Goal: Communication & Community: Answer question/provide support

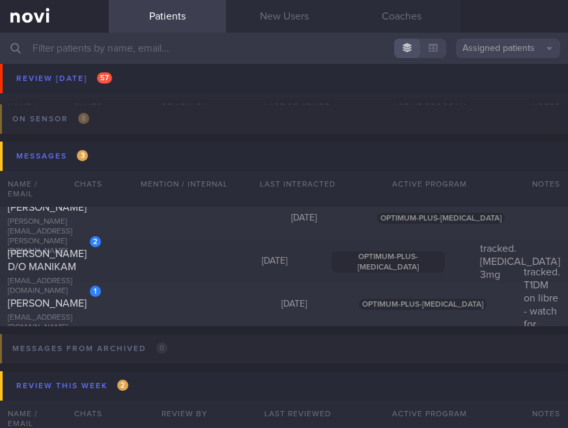
scroll to position [2513, 0]
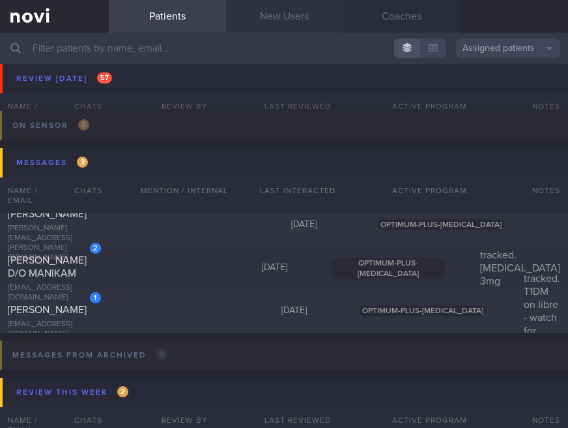
drag, startPoint x: 261, startPoint y: 20, endPoint x: 277, endPoint y: 3, distance: 23.1
click at [261, 20] on link "New Users" at bounding box center [284, 16] width 117 height 33
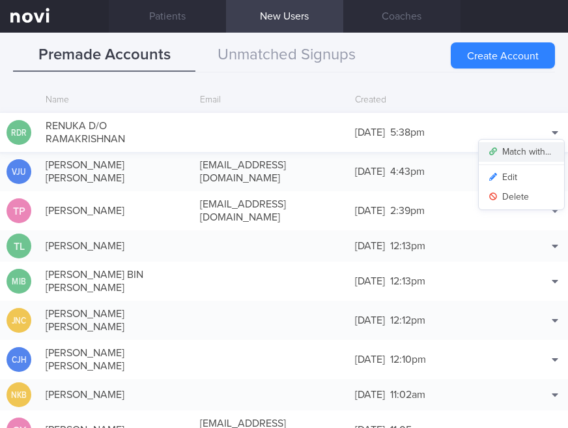
click at [526, 146] on button "Match with..." at bounding box center [521, 152] width 85 height 20
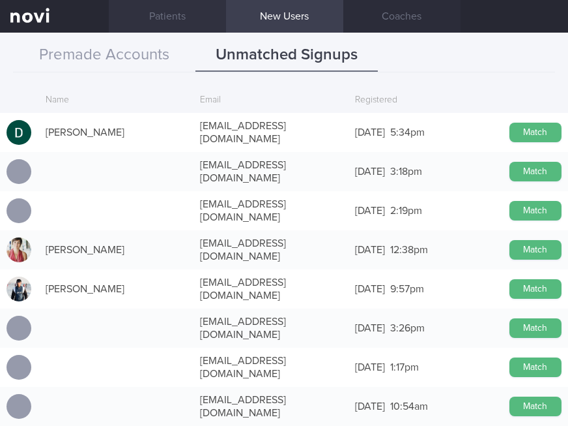
click at [162, 9] on link "Patients" at bounding box center [167, 16] width 117 height 33
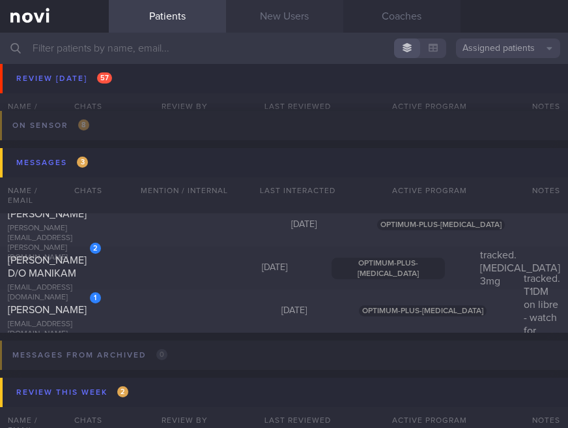
click at [281, 25] on link "New Users" at bounding box center [284, 16] width 117 height 33
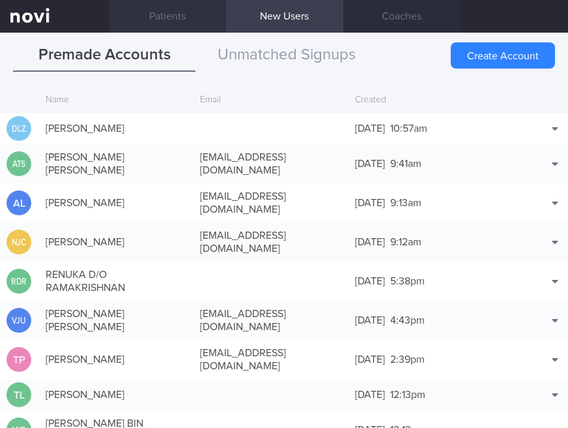
click at [151, 10] on link "Patients" at bounding box center [167, 16] width 117 height 33
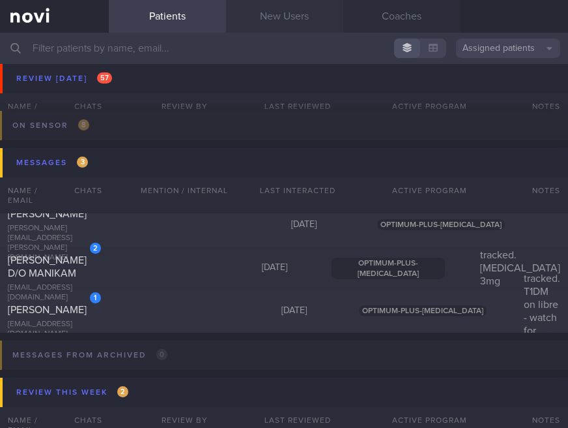
scroll to position [2165, 0]
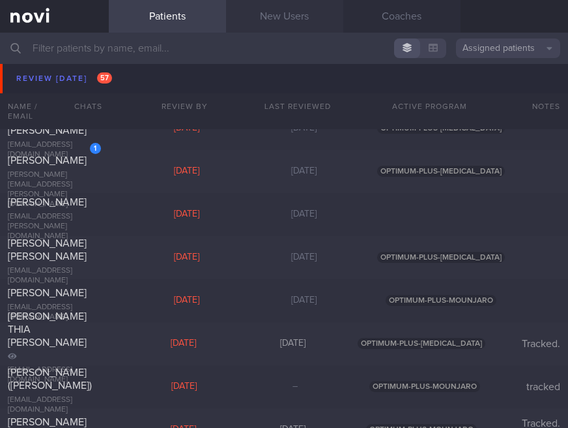
click at [267, 26] on link "New Users" at bounding box center [284, 16] width 117 height 33
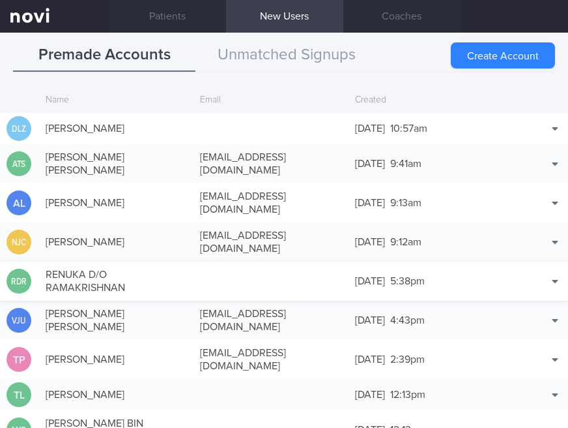
click at [214, 274] on div at bounding box center [271, 280] width 154 height 13
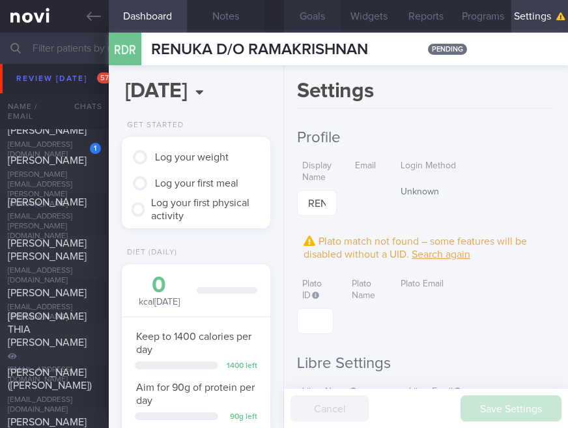
scroll to position [75, 111]
click at [232, 14] on button "Notes" at bounding box center [226, 16] width 78 height 33
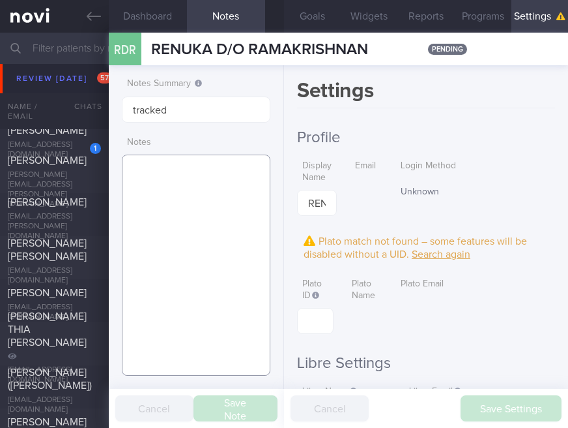
click at [224, 249] on textarea at bounding box center [196, 264] width 149 height 221
paste textarea "1x/week badminton 1x/week jog nil strength training light dumbbells, kettlebell…"
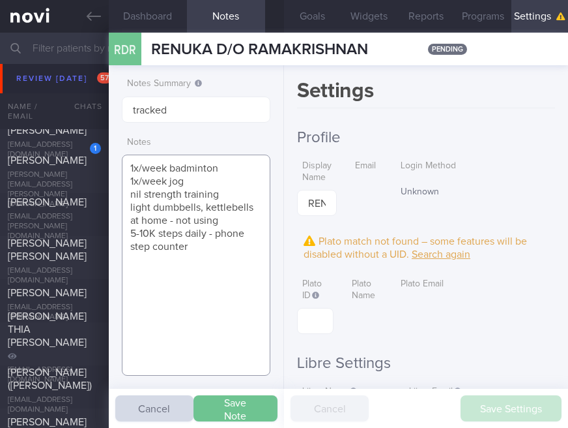
type textarea "1x/week badminton 1x/week jog nil strength training light dumbbells, kettlebell…"
click at [227, 407] on button "Save Note" at bounding box center [236, 408] width 84 height 26
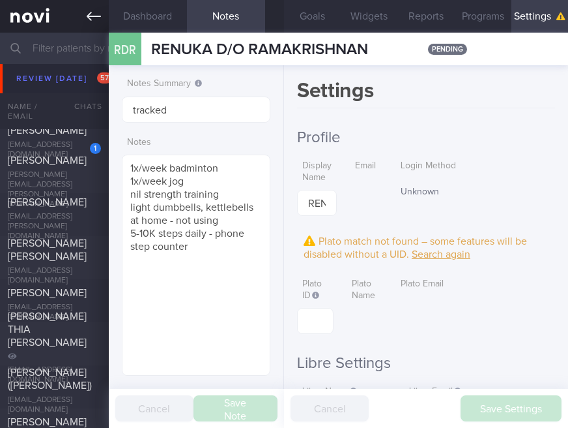
click at [95, 14] on icon at bounding box center [94, 16] width 14 height 14
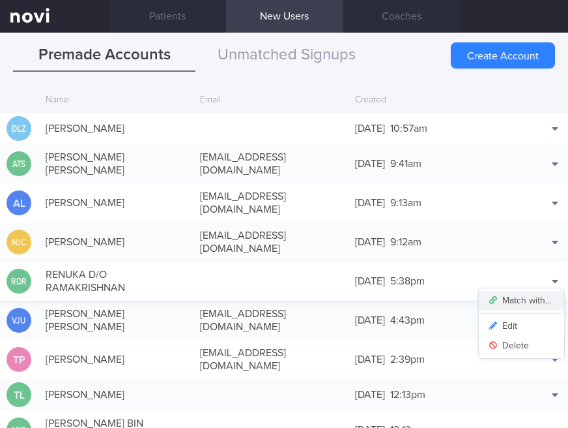
click at [526, 291] on button "Match with..." at bounding box center [521, 301] width 85 height 20
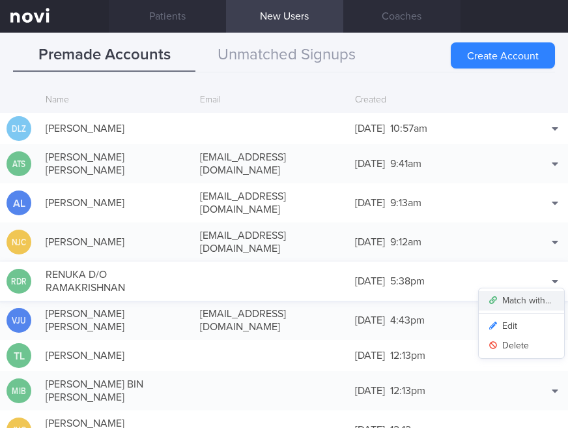
click at [528, 291] on button "Match with..." at bounding box center [521, 301] width 85 height 20
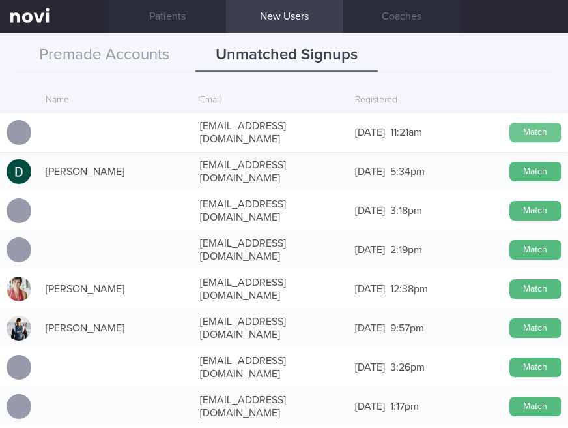
click at [511, 123] on button "Match" at bounding box center [536, 133] width 52 height 20
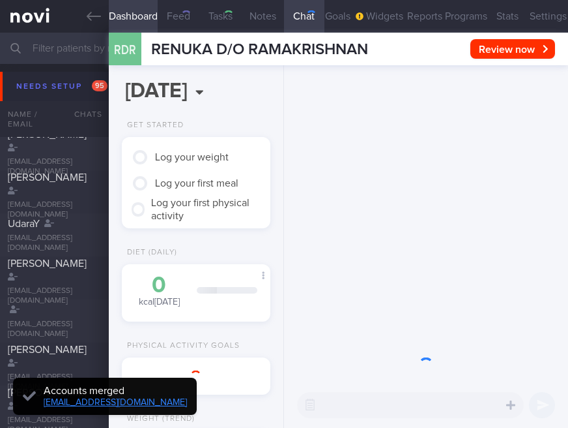
type input "tracked"
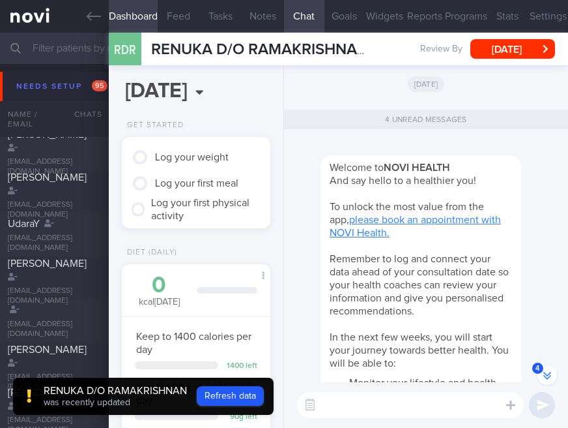
scroll to position [-506, 0]
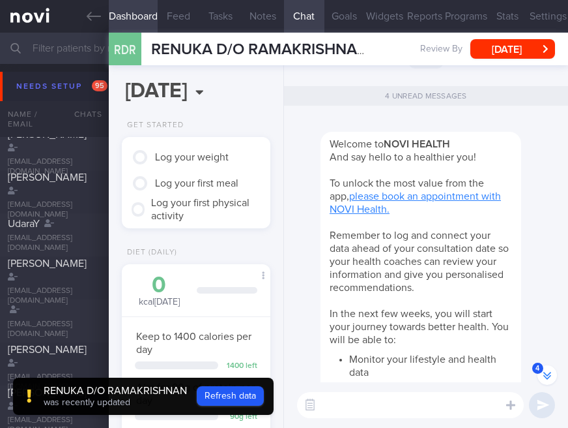
click at [341, 116] on div at bounding box center [441, 124] width 240 height 16
click at [528, 16] on button "Settings" at bounding box center [548, 16] width 40 height 33
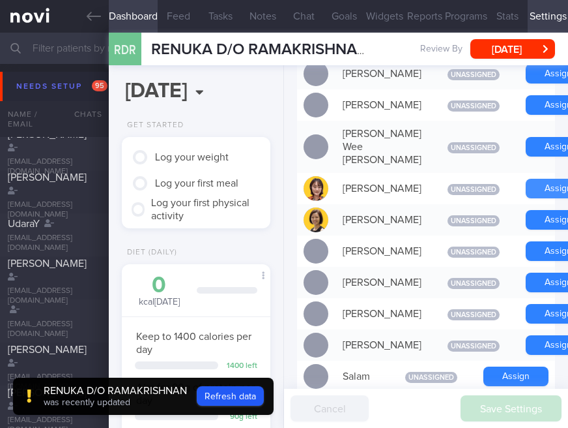
scroll to position [695, 0]
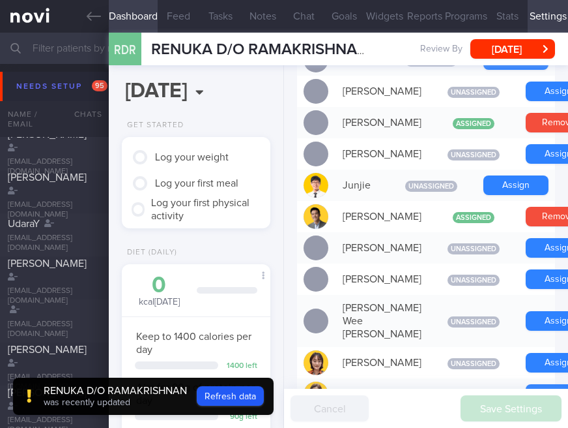
click at [138, 387] on div "RENUKA D/O RAMAKRISHNAN" at bounding box center [115, 390] width 143 height 13
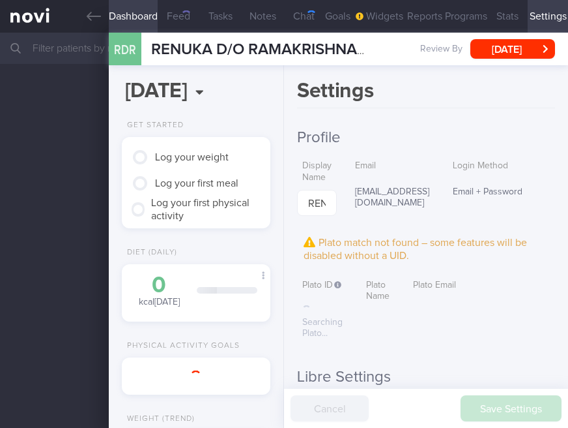
scroll to position [75, 111]
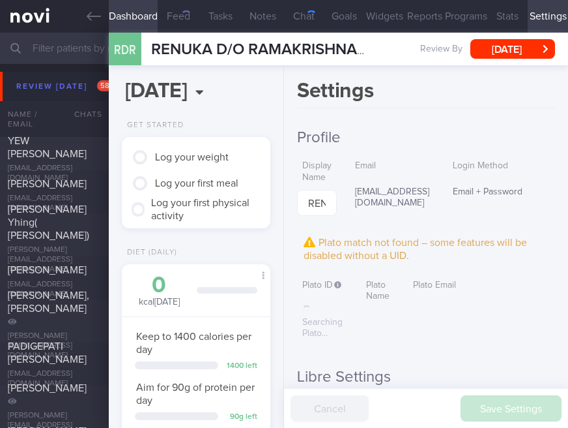
click at [339, 114] on div "Settings Profile Display Name [PERSON_NAME]/O RAMAKRISHNAN Email [EMAIL_ADDRESS…" at bounding box center [426, 246] width 284 height 362
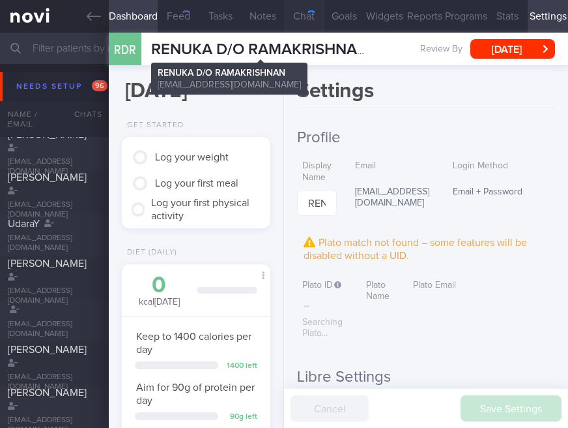
click at [308, 11] on div "button" at bounding box center [312, 16] width 12 height 12
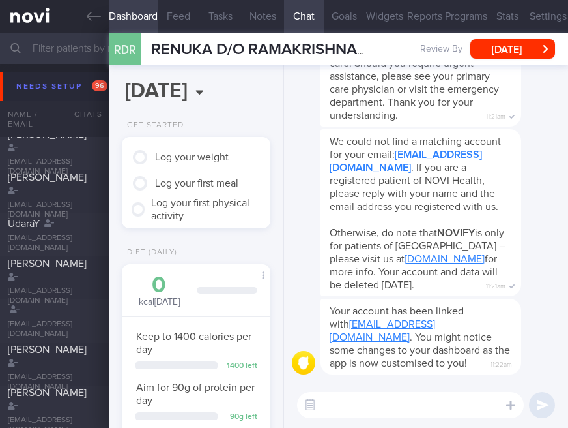
click at [333, 135] on div "We could not find a matching account for your email: [EMAIL_ADDRESS][DOMAIN_NAM…" at bounding box center [421, 212] width 201 height 167
click at [337, 18] on button "Goals" at bounding box center [345, 16] width 40 height 33
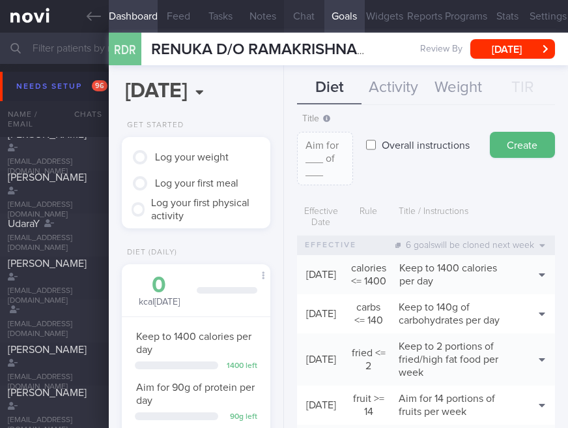
scroll to position [87, 0]
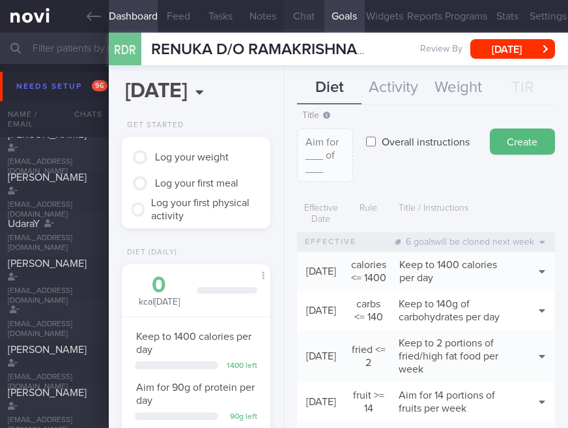
click at [314, 201] on div "Effective Date" at bounding box center [321, 214] width 48 height 36
click at [388, 89] on button "Activity" at bounding box center [394, 88] width 65 height 33
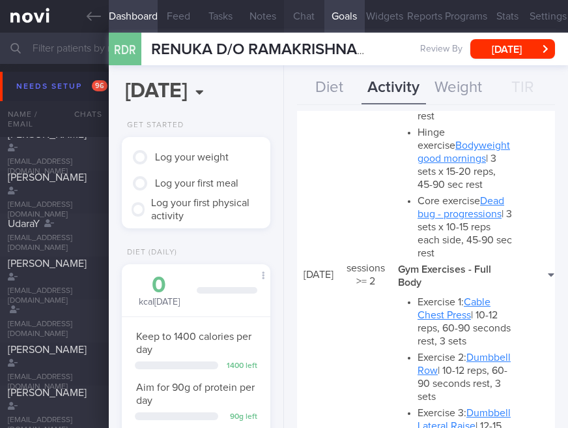
scroll to position [695, 0]
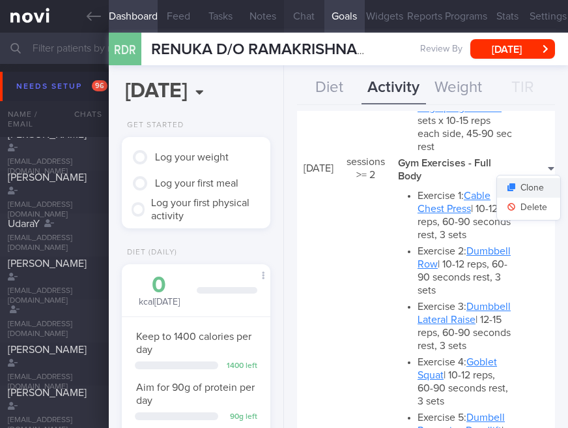
click at [525, 197] on button "Clone" at bounding box center [528, 188] width 63 height 20
type input "2"
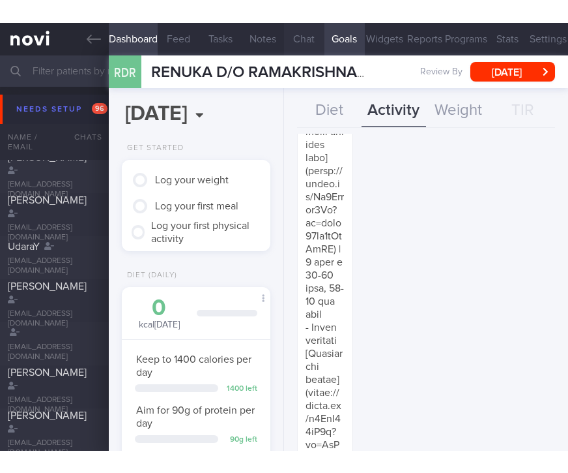
scroll to position [3237, 0]
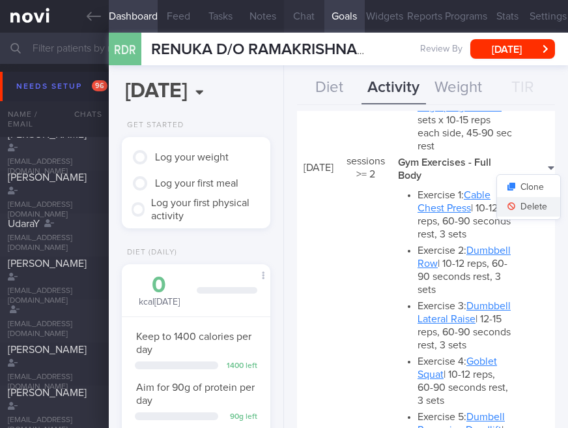
click at [521, 216] on button "Delete" at bounding box center [528, 207] width 63 height 20
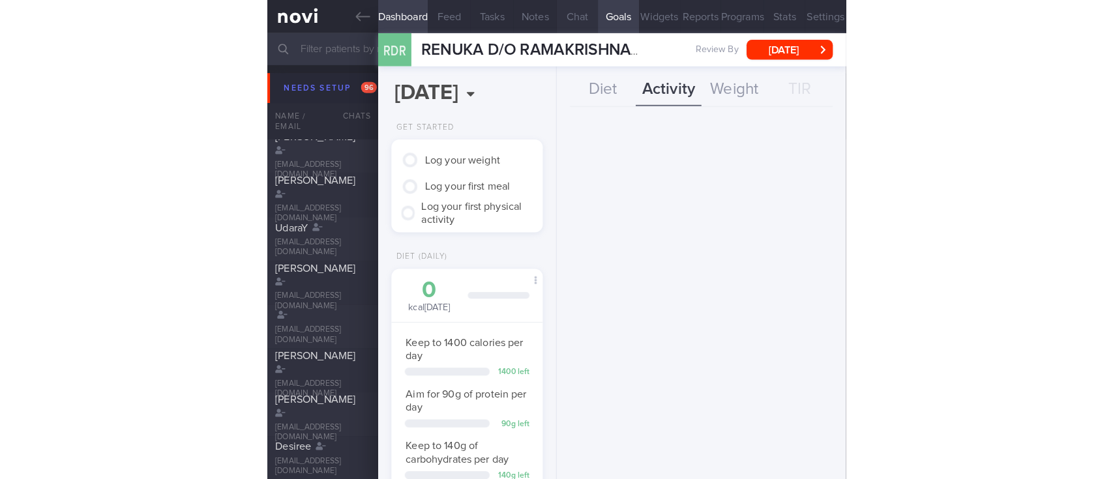
scroll to position [2586, 0]
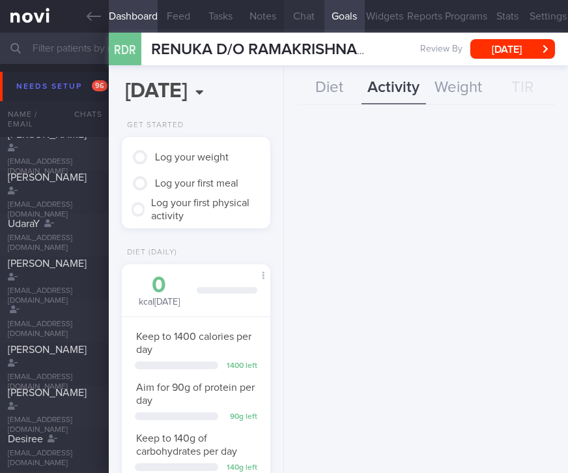
click at [333, 210] on div "Effective Date 15 Sep 2025 Activity Type Sessions Select type... Duration Sessi…" at bounding box center [426, 292] width 284 height 362
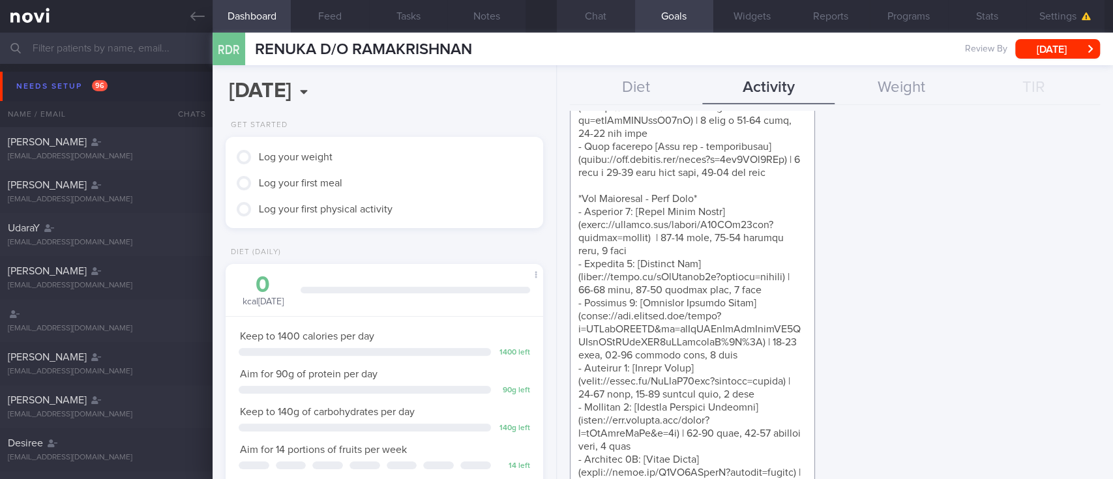
scroll to position [289, 0]
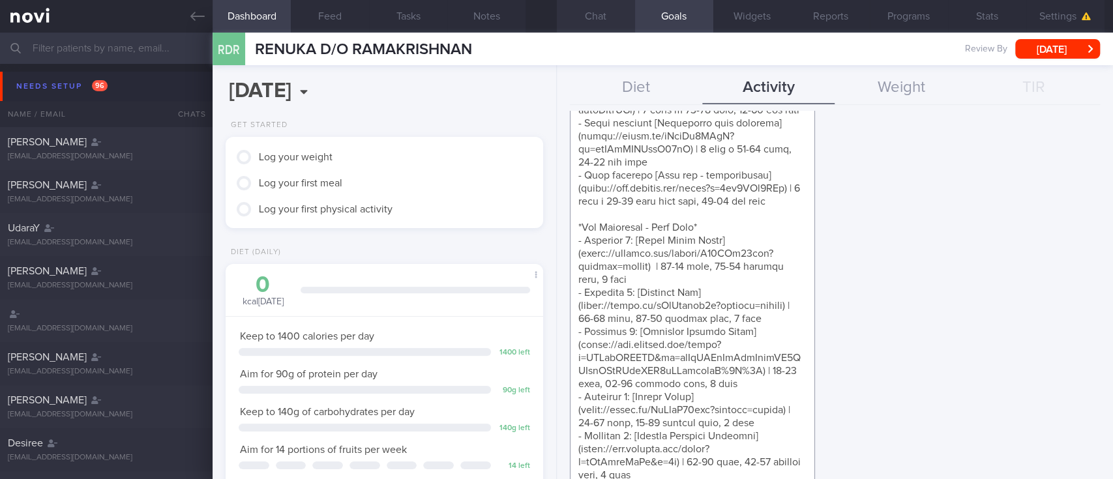
drag, startPoint x: 704, startPoint y: 95, endPoint x: 568, endPoint y: 195, distance: 168.3
click at [568, 195] on div "Effective Date 15 Sep 2025 Activity Type Sessions Select type... Duration Sessi…" at bounding box center [835, 295] width 556 height 368
paste textarea "Full Body Kettlebell Strength Workout* - [Kettlebell Chest Press](https://www.y…"
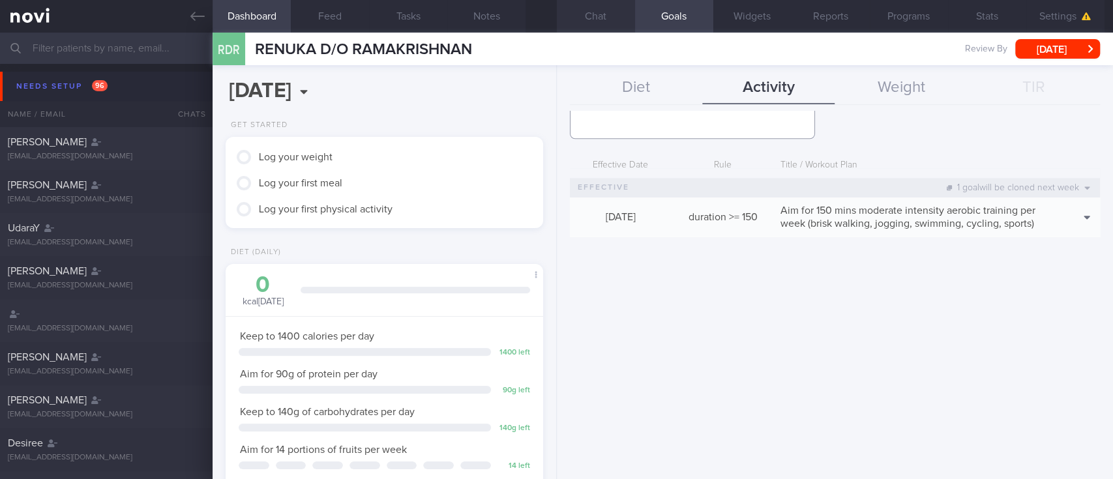
scroll to position [889, 0]
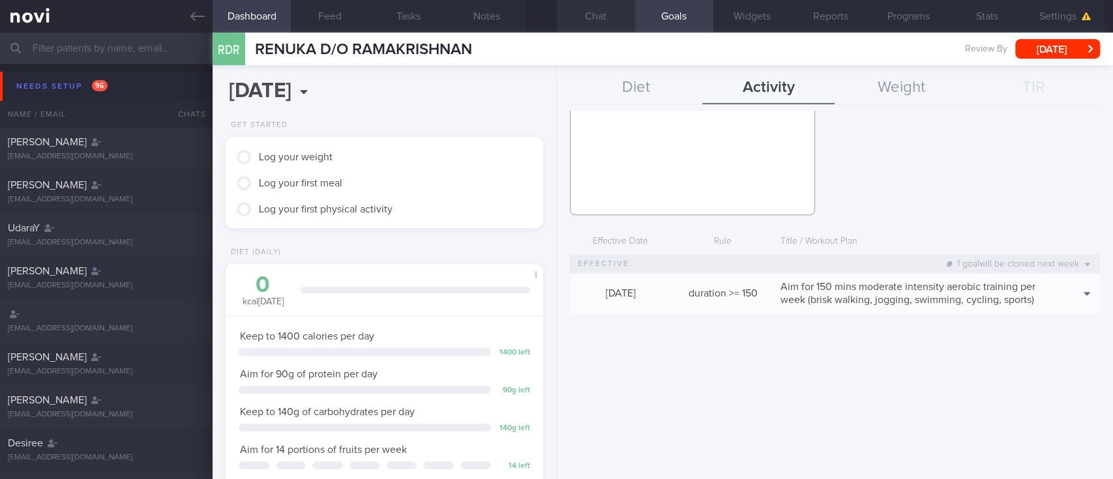
paste textarea "*Dumbbell Youtube Workouts* [Beginner Dumbbell Youtube Workout 1](https://www.y…"
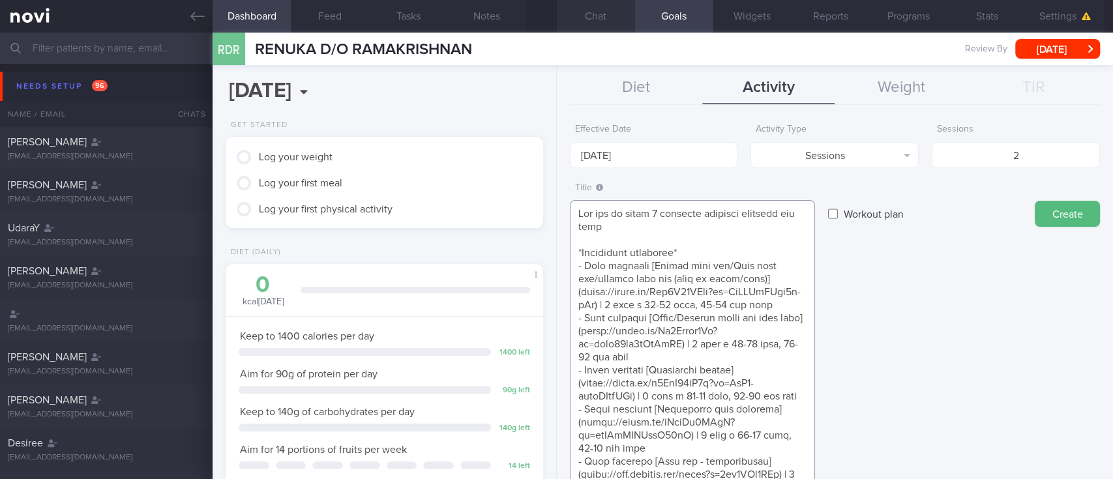
scroll to position [0, 0]
type textarea "Aim for at least 2 strength training sessions per week *Bodyweight exercises* -…"
click at [568, 154] on input "15 Sep 2025" at bounding box center [654, 158] width 168 height 26
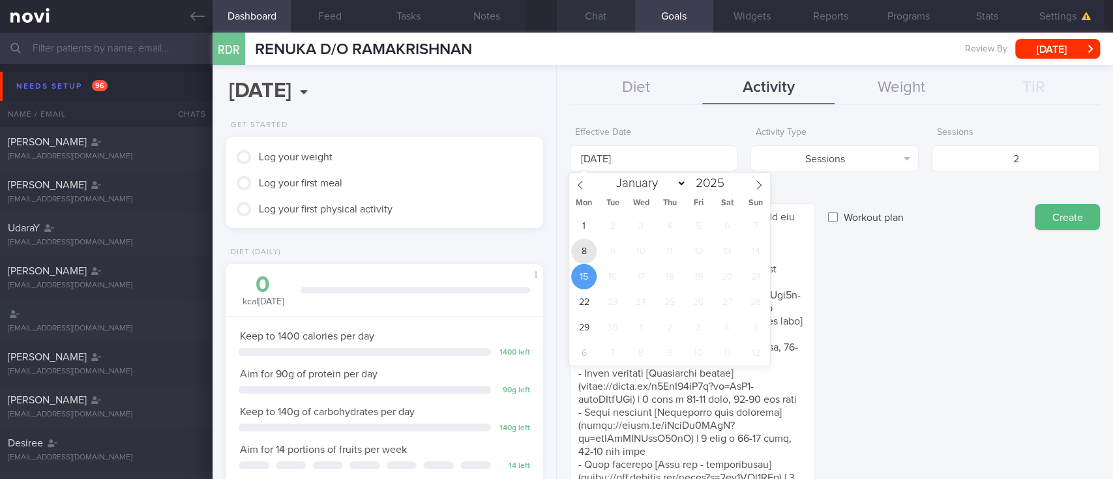
click at [568, 251] on span "8" at bounding box center [583, 251] width 25 height 25
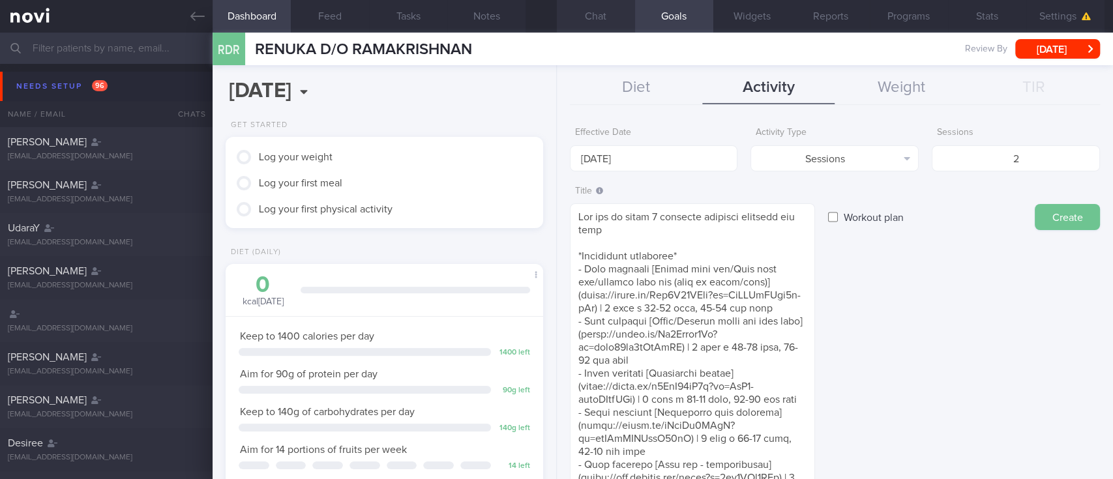
click at [568, 216] on button "Create" at bounding box center [1066, 217] width 65 height 26
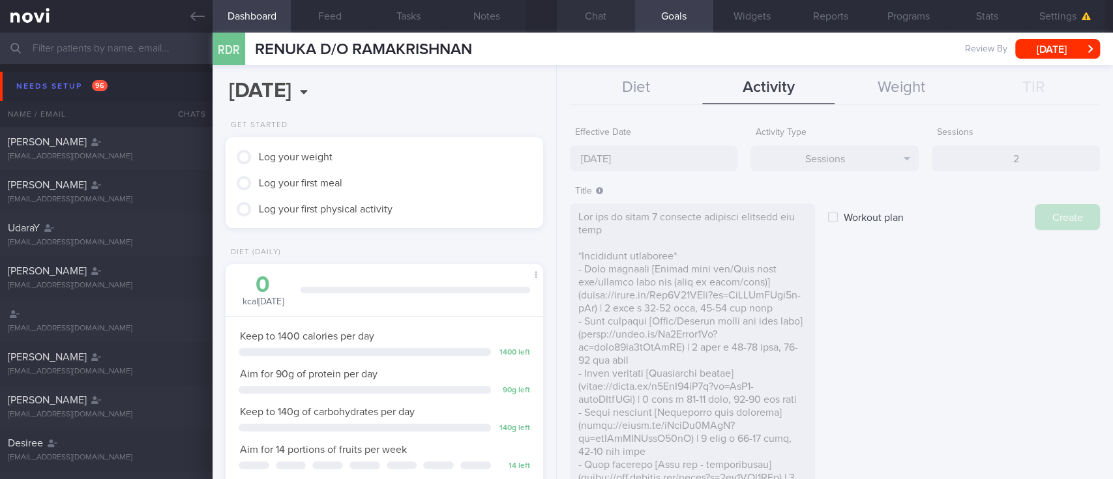
type input "15 Sep 2025"
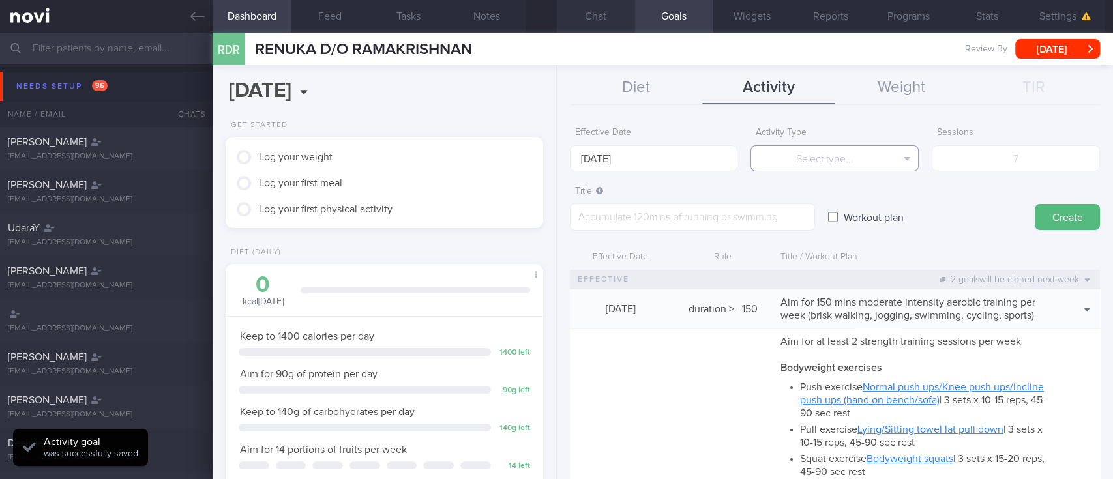
click at [568, 163] on button "Select type..." at bounding box center [834, 158] width 168 height 26
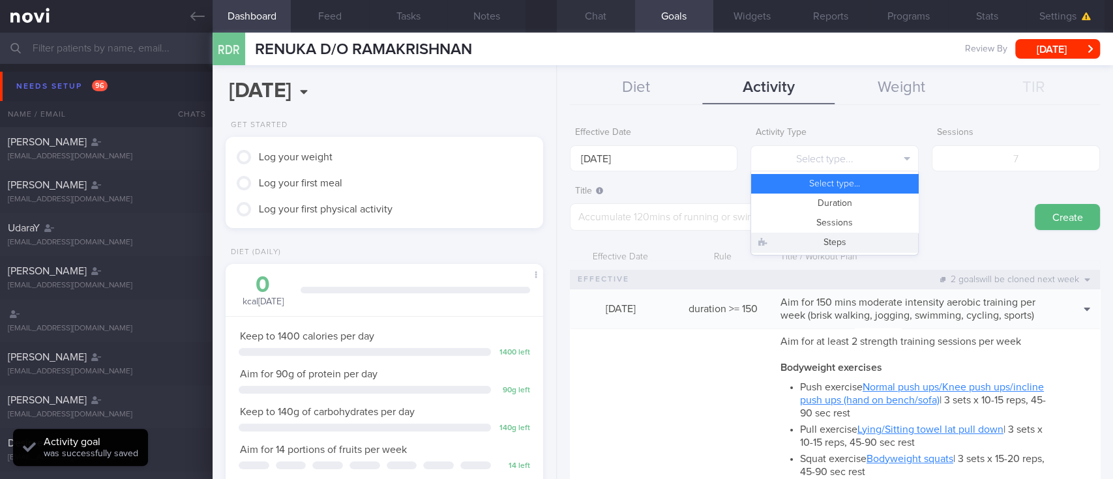
click at [568, 248] on button "Steps" at bounding box center [834, 243] width 167 height 20
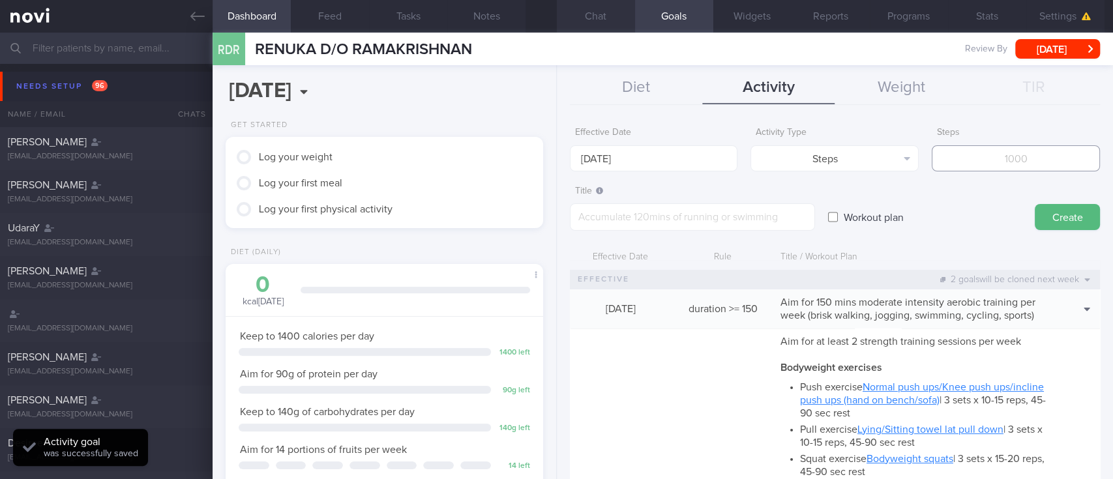
click at [568, 150] on input "number" at bounding box center [1015, 158] width 168 height 26
type input "70000"
click at [568, 145] on input "15 Sep 2025" at bounding box center [654, 158] width 168 height 26
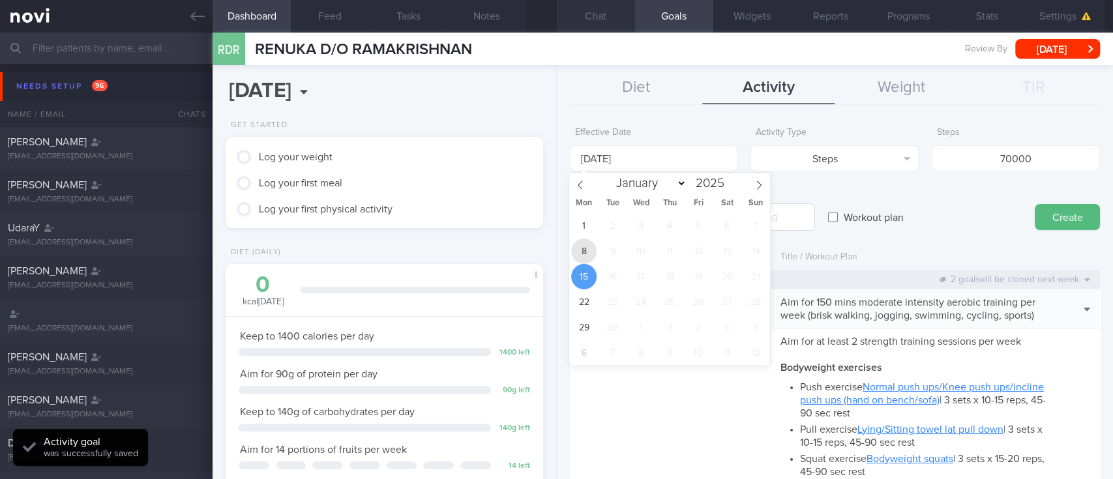
click at [568, 244] on span "8" at bounding box center [583, 251] width 25 height 25
type input "[DATE]"
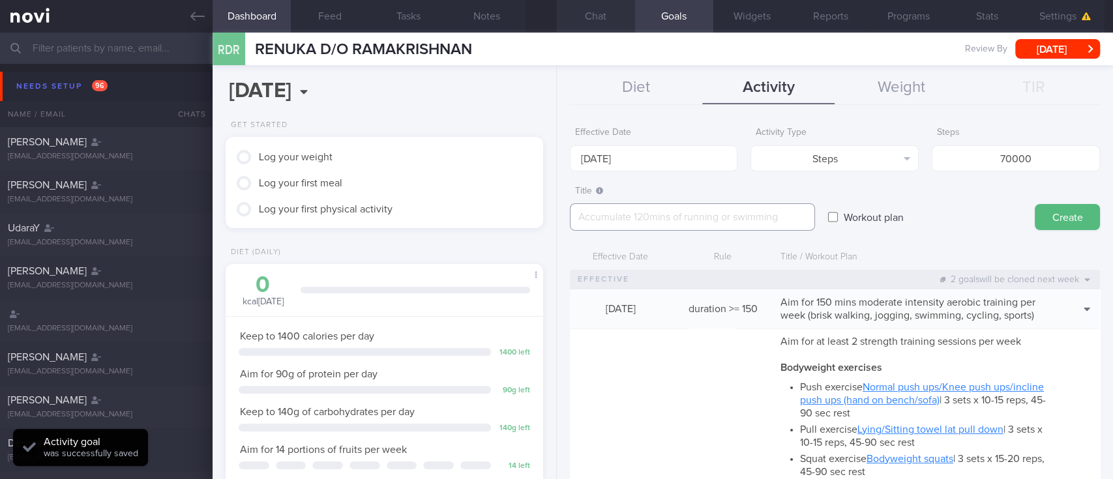
click at [568, 211] on textarea at bounding box center [692, 216] width 245 height 27
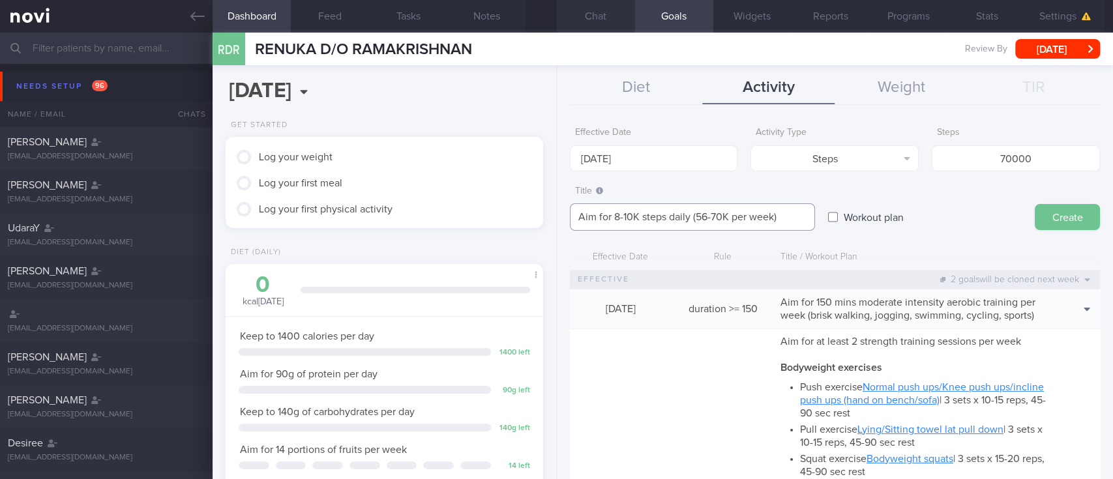
type textarea "Aim for 8-10K steps daily (56-70K per week)"
click at [568, 219] on button "Create" at bounding box center [1066, 217] width 65 height 26
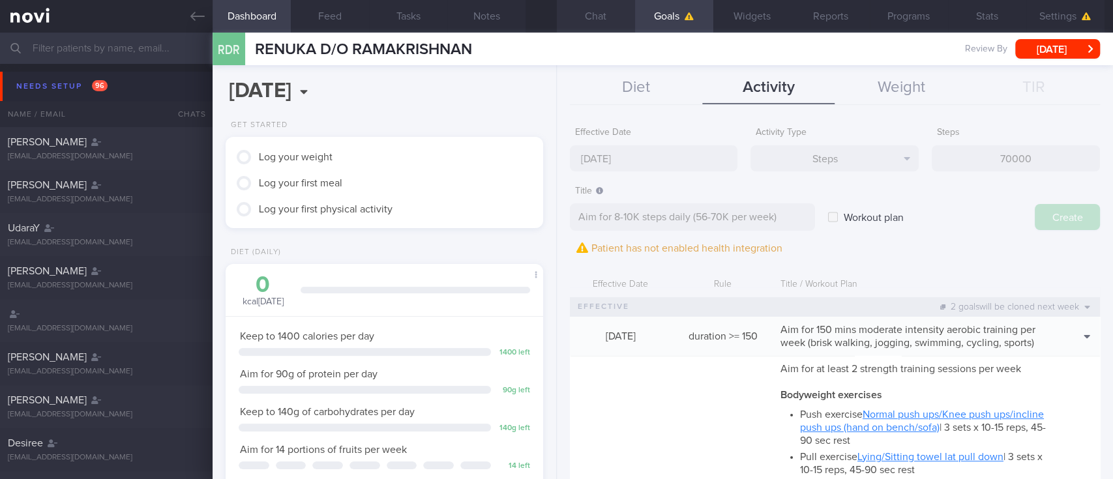
type input "15 Sep 2025"
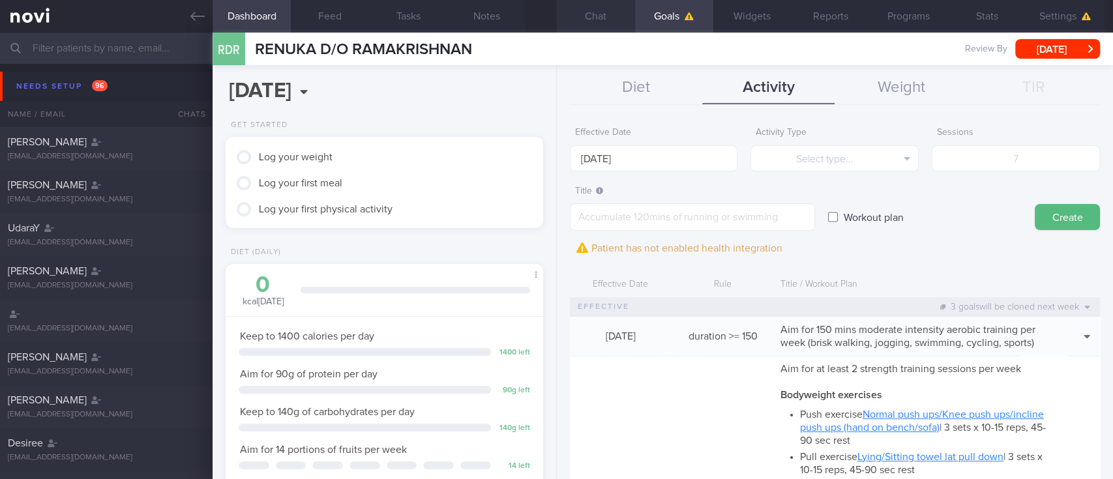
click at [568, 27] on button "Chat" at bounding box center [596, 16] width 78 height 33
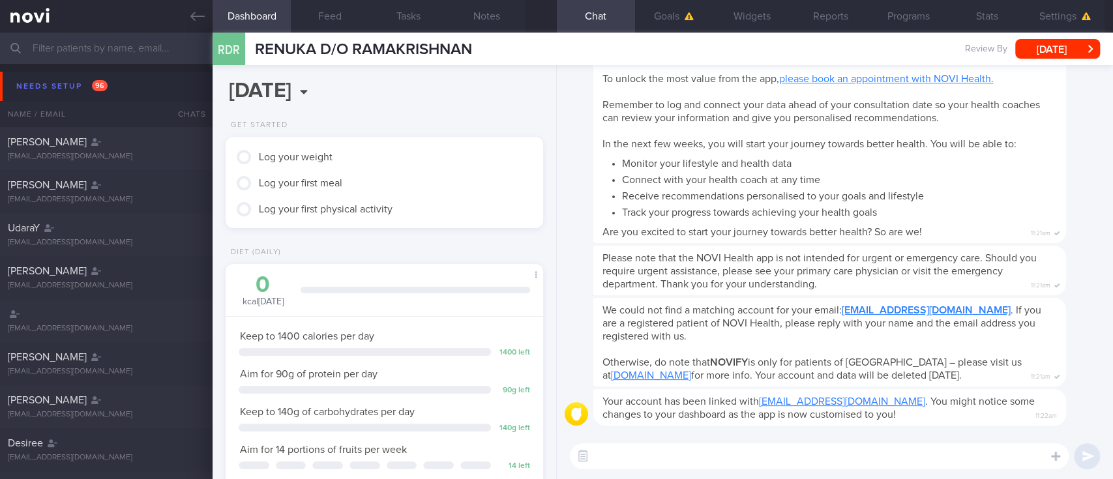
click at [568, 427] on textarea at bounding box center [819, 456] width 499 height 26
paste textarea "Hi Suzanne! This is Joel, the dietitian. It was nice chatting with you today Pl…"
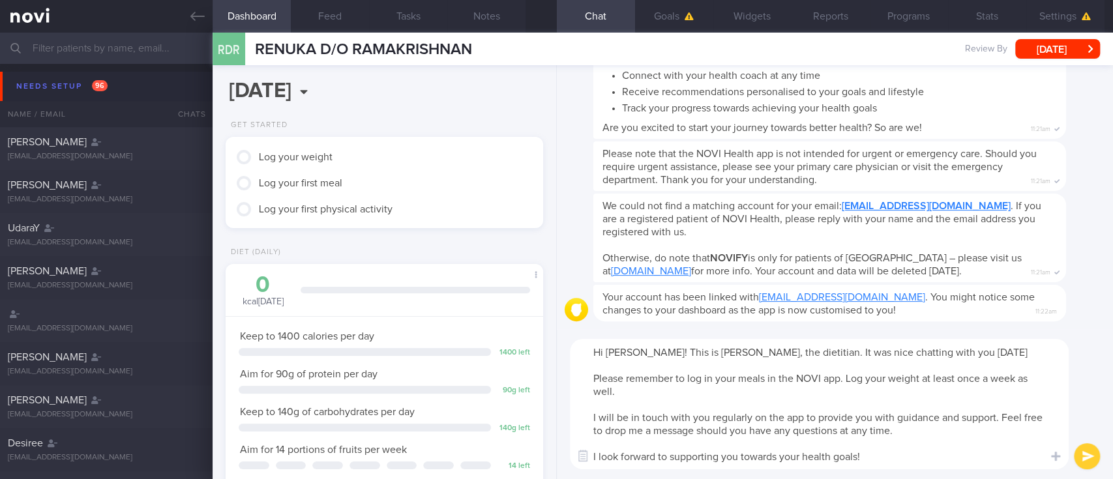
click at [568, 352] on textarea "Hi Suzanne! This is Joel, the dietitian. It was nice chatting with you today Pl…" at bounding box center [819, 404] width 499 height 130
type textarea "Hi Renuka! This is Joel, the dietitian. It was nice chatting with you today Ple…"
click at [568, 427] on textarea "Hi Renuka! This is Joel, the dietitian. It was nice chatting with you today Ple…" at bounding box center [819, 404] width 499 height 130
click at [568, 383] on textarea "Hi Renuka! This is Joel, the dietitian. It was nice chatting with you today Ple…" at bounding box center [819, 404] width 499 height 130
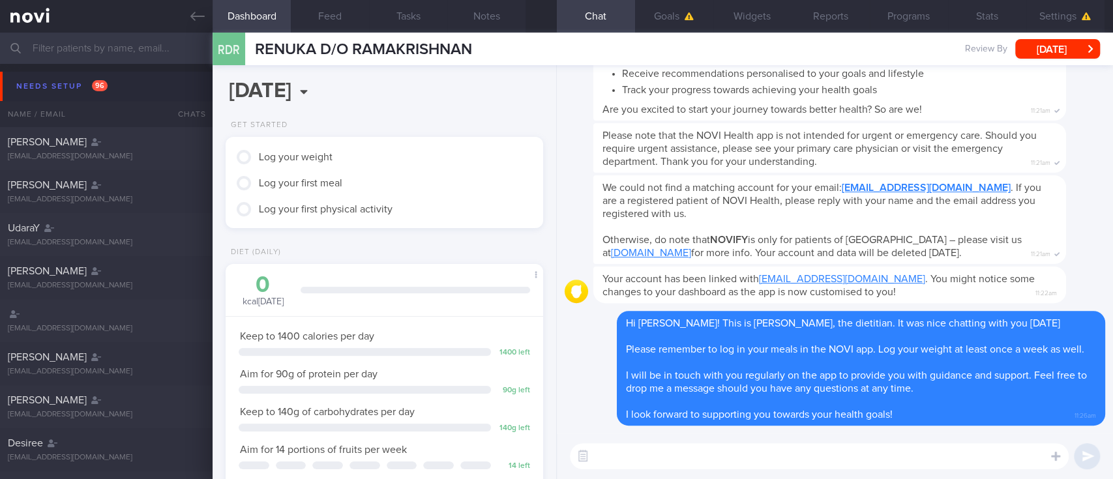
click at [568, 427] on textarea at bounding box center [819, 456] width 499 height 26
paste textarea "Weight management: - To lose weight, we need to be in a calorie deficit. This m…"
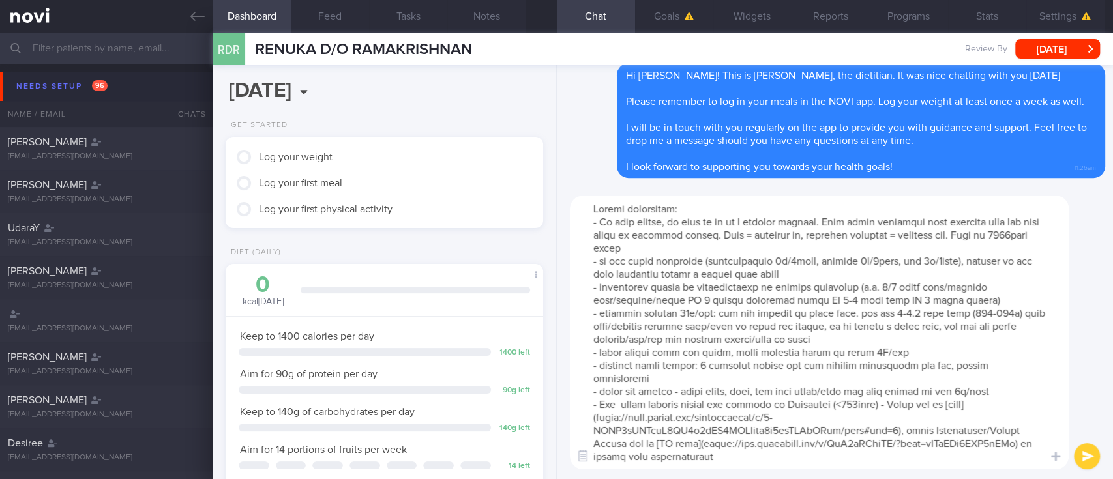
click at [568, 243] on textarea at bounding box center [819, 333] width 499 height 274
click at [568, 321] on textarea at bounding box center [819, 333] width 499 height 274
click at [568, 313] on textarea at bounding box center [819, 333] width 499 height 274
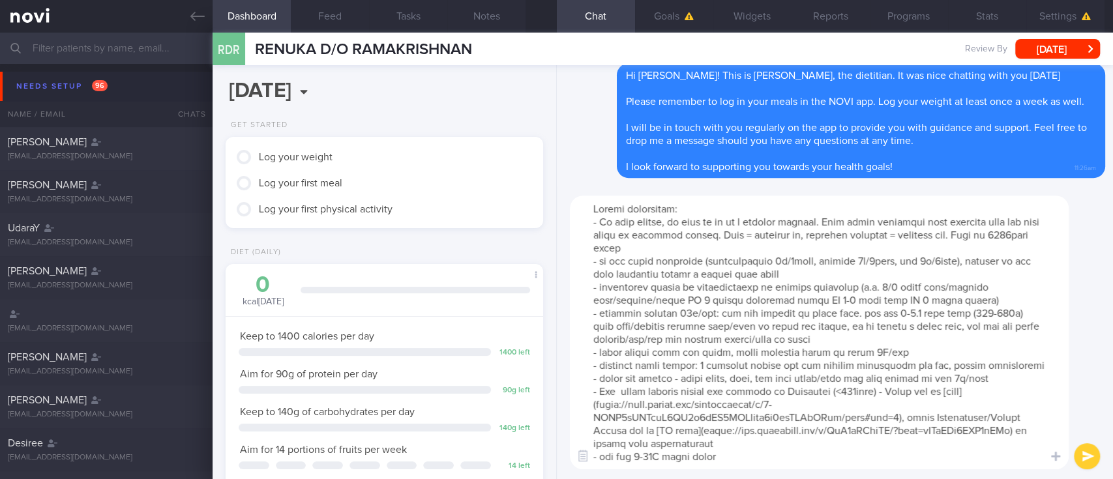
click at [568, 318] on textarea at bounding box center [819, 333] width 499 height 274
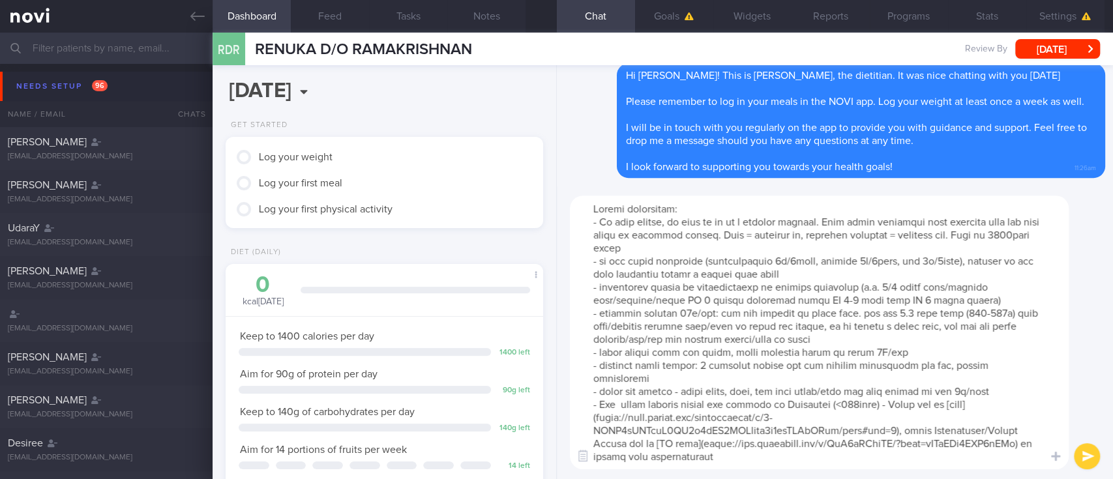
click at [568, 312] on textarea at bounding box center [819, 333] width 499 height 274
drag, startPoint x: 886, startPoint y: 348, endPoint x: 871, endPoint y: 348, distance: 15.6
click at [568, 348] on textarea at bounding box center [819, 333] width 499 height 274
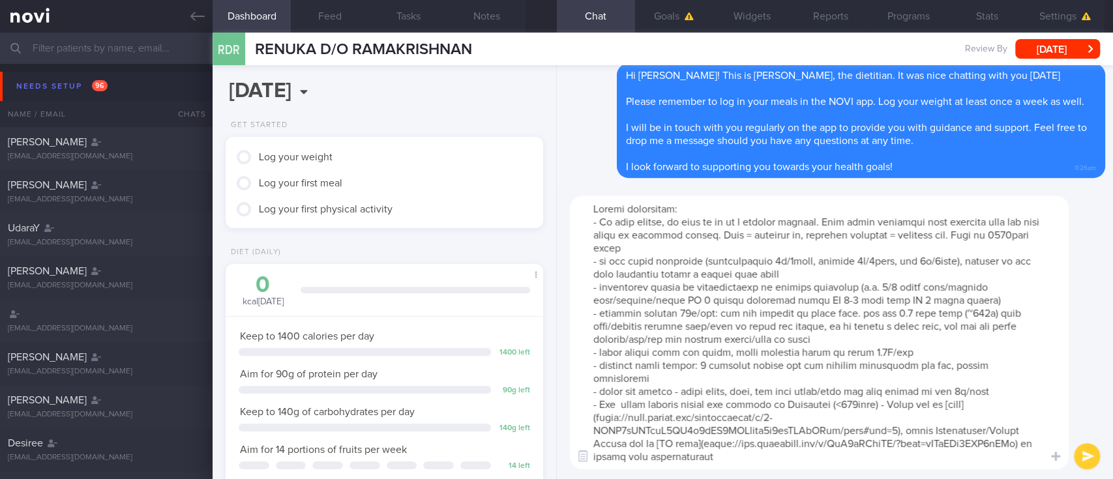
click at [568, 378] on textarea at bounding box center [819, 333] width 499 height 274
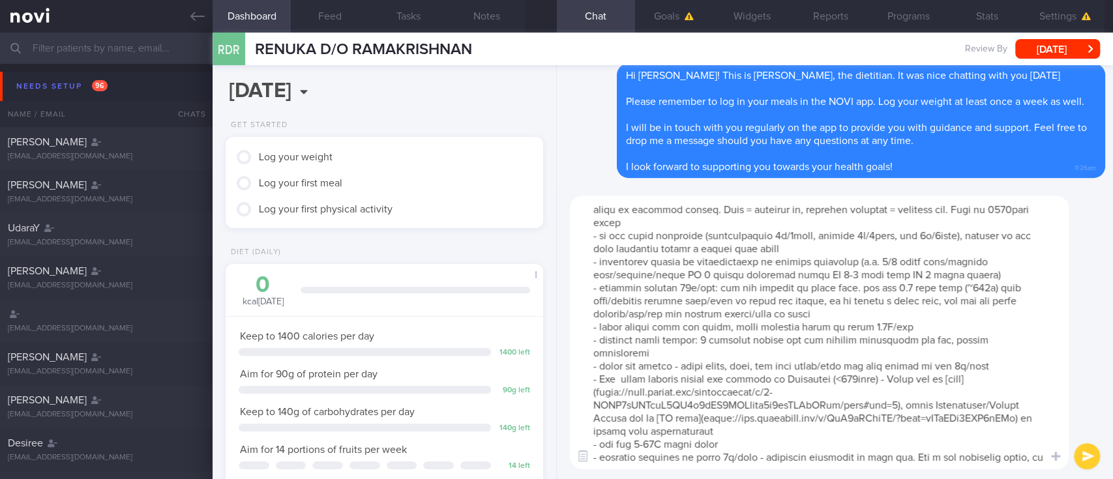
scroll to position [38, 0]
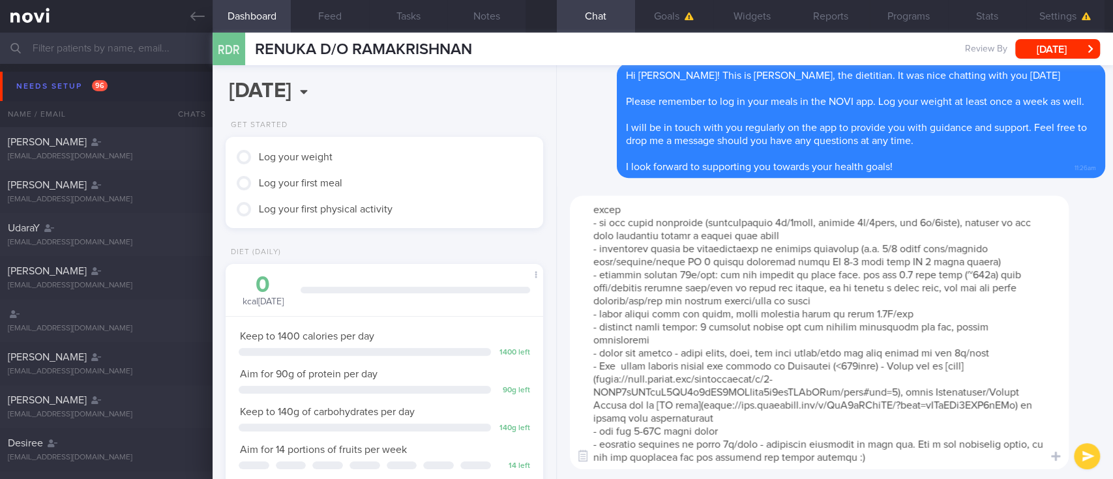
click at [568, 427] on textarea at bounding box center [819, 333] width 499 height 274
type textarea "Weight management: - To lose weight, we need to be in a calorie deficit. This m…"
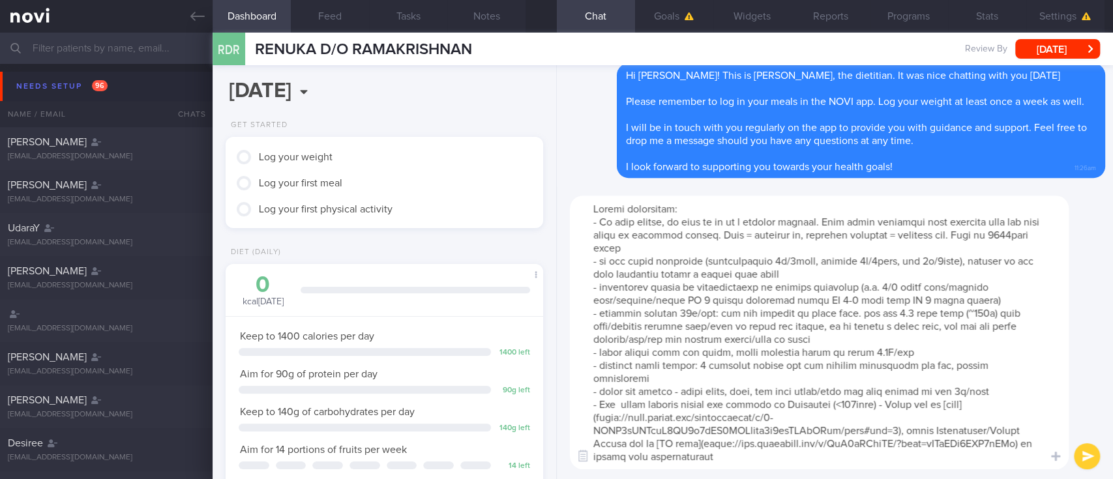
scroll to position [0, 0]
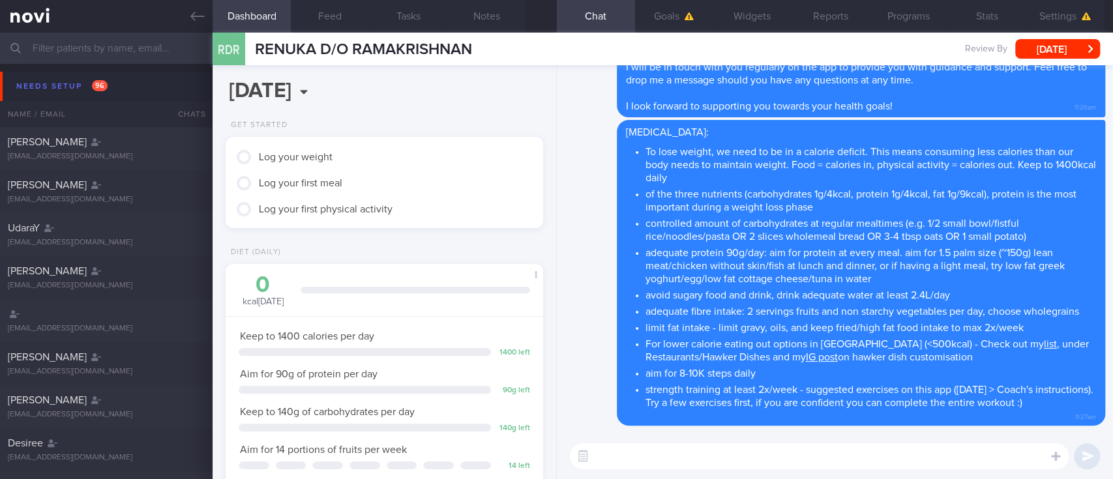
click at [568, 427] on textarea at bounding box center [819, 456] width 499 height 26
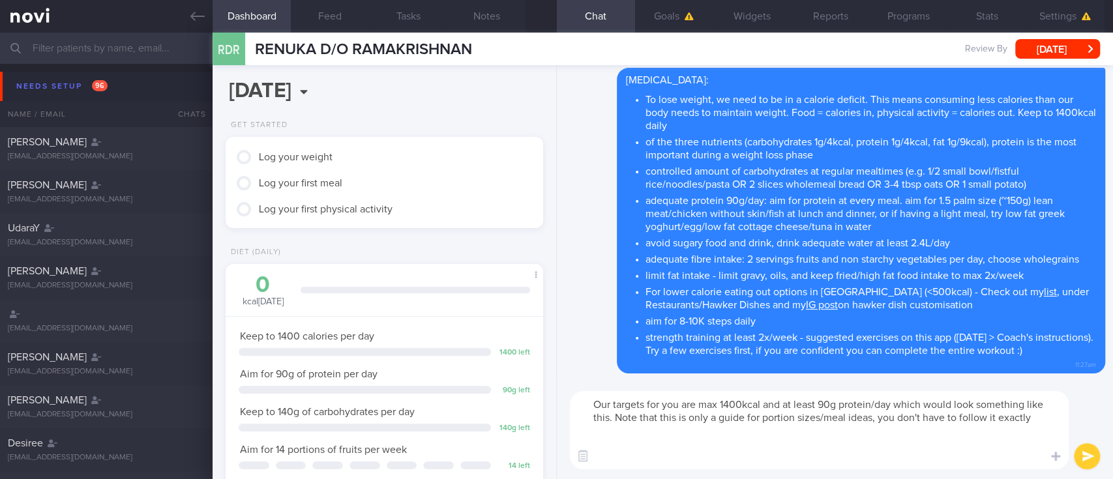
paste textarea "8-9am Breakfast: oats (3-4 tbsp) + 1 tsp unsweetened peanut butter + 1 cup unsw…"
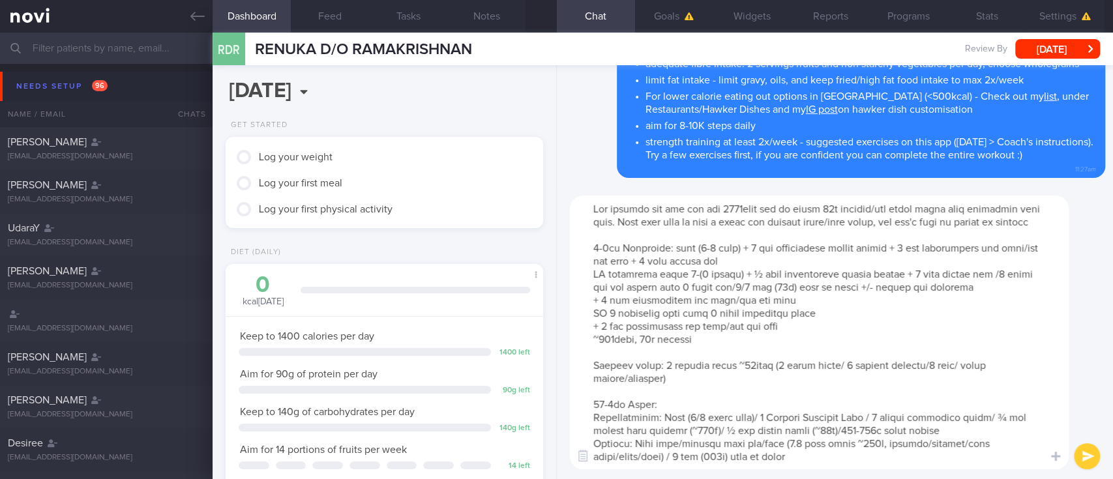
click at [568, 233] on textarea at bounding box center [819, 333] width 499 height 274
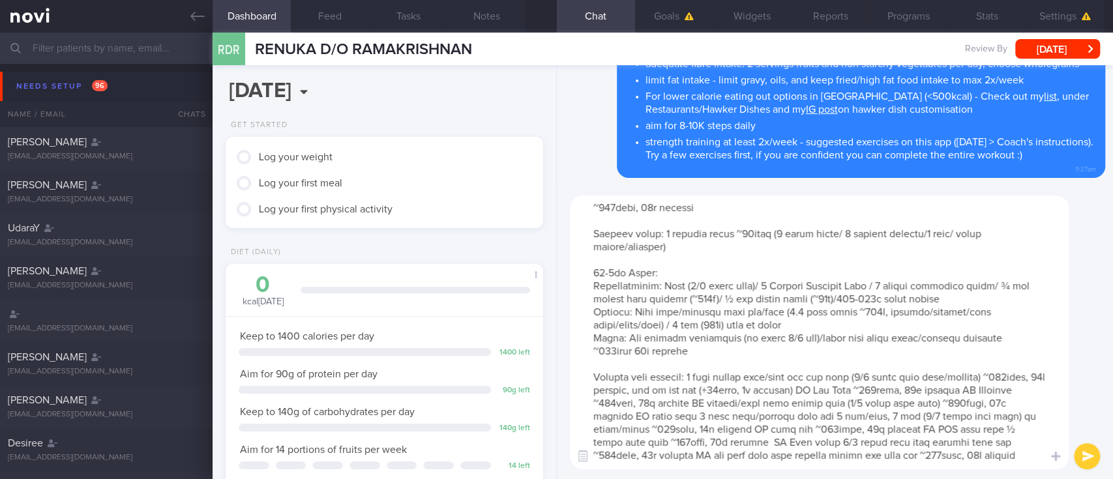
scroll to position [208, 0]
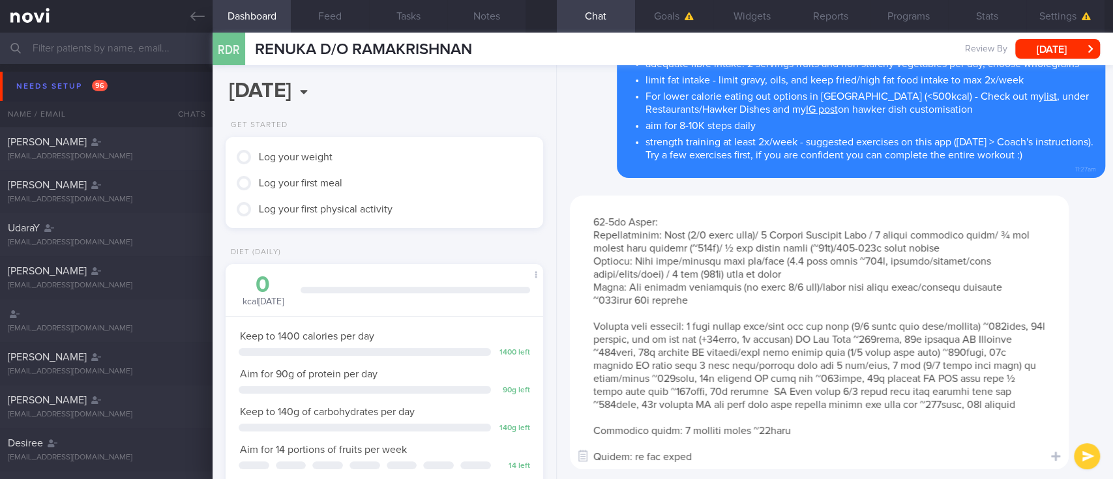
click at [568, 425] on textarea at bounding box center [819, 333] width 499 height 274
click at [568, 416] on textarea at bounding box center [819, 333] width 499 height 274
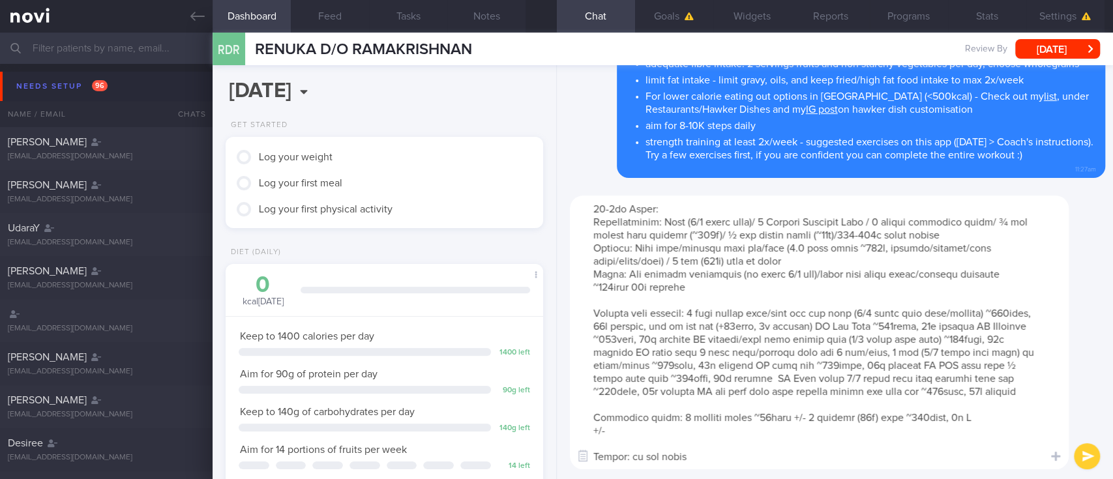
click at [568, 415] on textarea at bounding box center [819, 333] width 499 height 274
click at [568, 427] on textarea at bounding box center [819, 333] width 499 height 274
type textarea "Our targets for you are max 1400kcal and at least 90g protein/day which would l…"
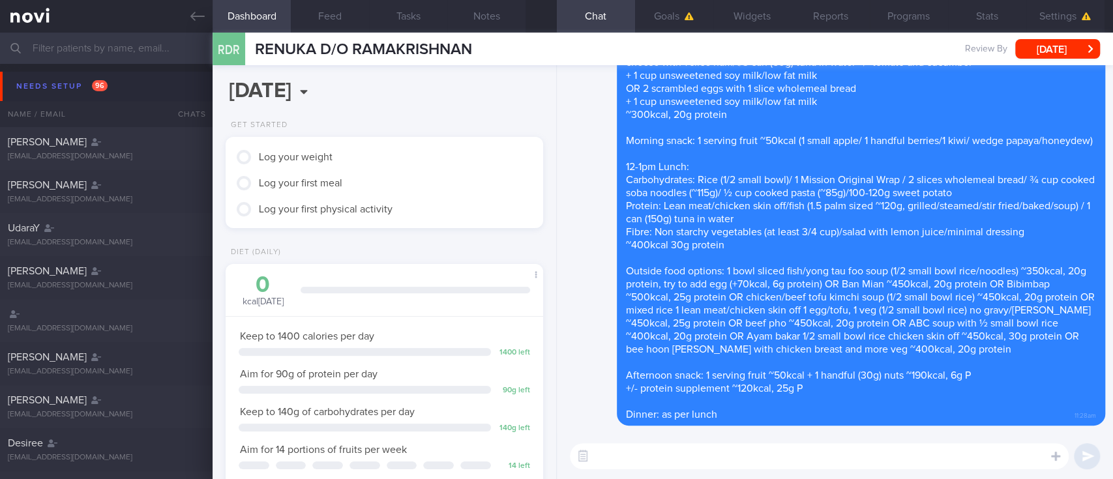
scroll to position [0, 0]
click at [568, 427] on textarea at bounding box center [819, 456] width 499 height 26
paste textarea "Here are the instructions for [AI photo food logging](https://novi-health.notio…"
type textarea "Here are the instructions for [AI photo food logging](https://novi-health.notio…"
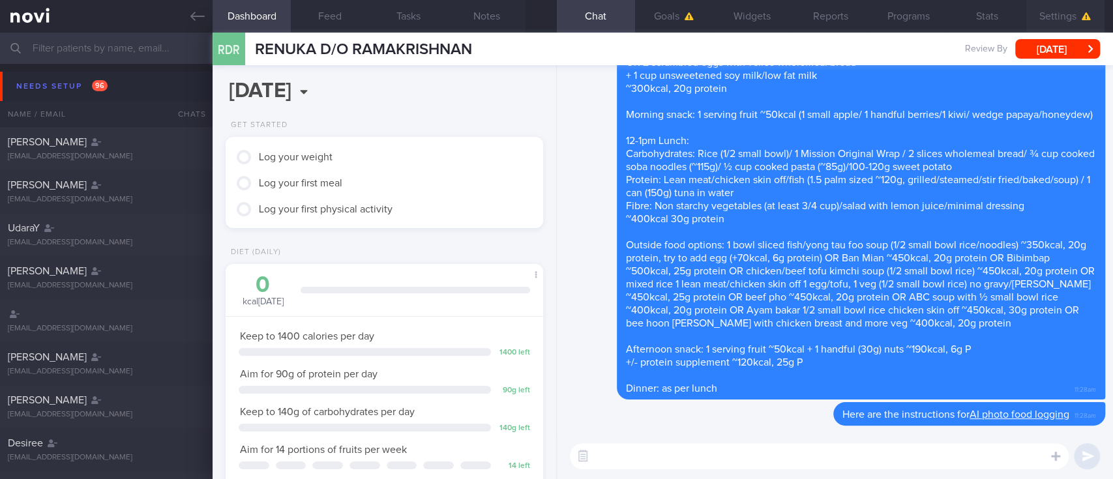
click at [568, 10] on button "Settings" at bounding box center [1065, 16] width 78 height 33
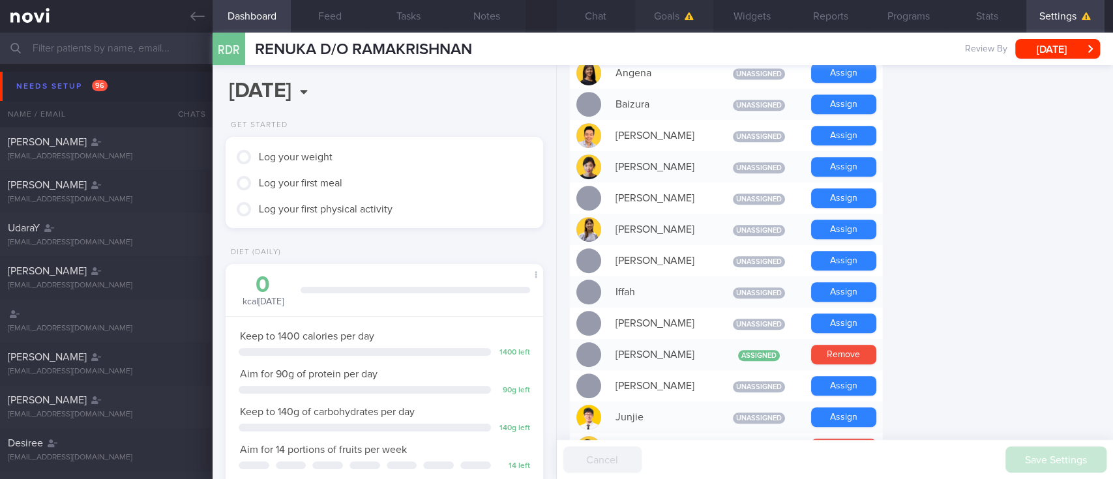
scroll to position [347, 0]
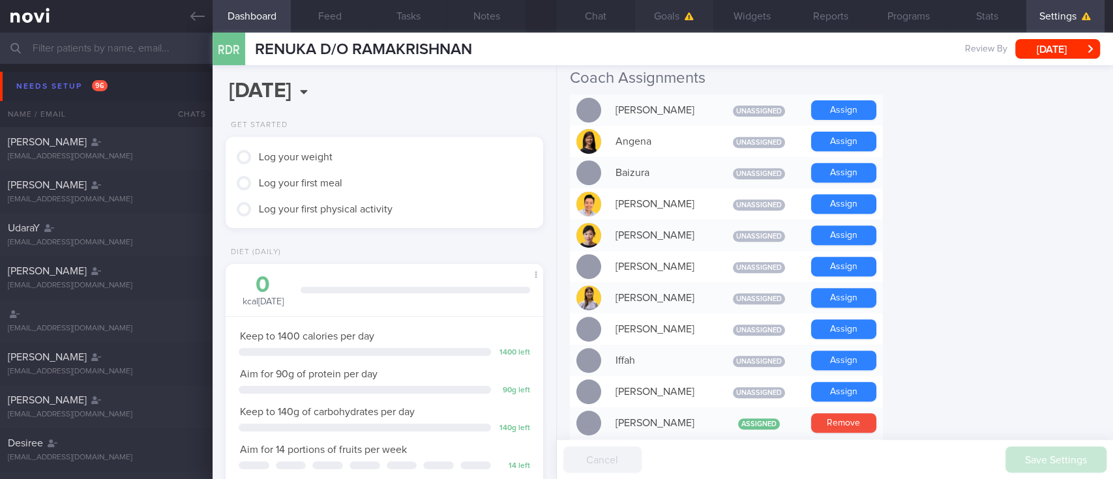
click at [568, 14] on button "Goals" at bounding box center [674, 16] width 78 height 33
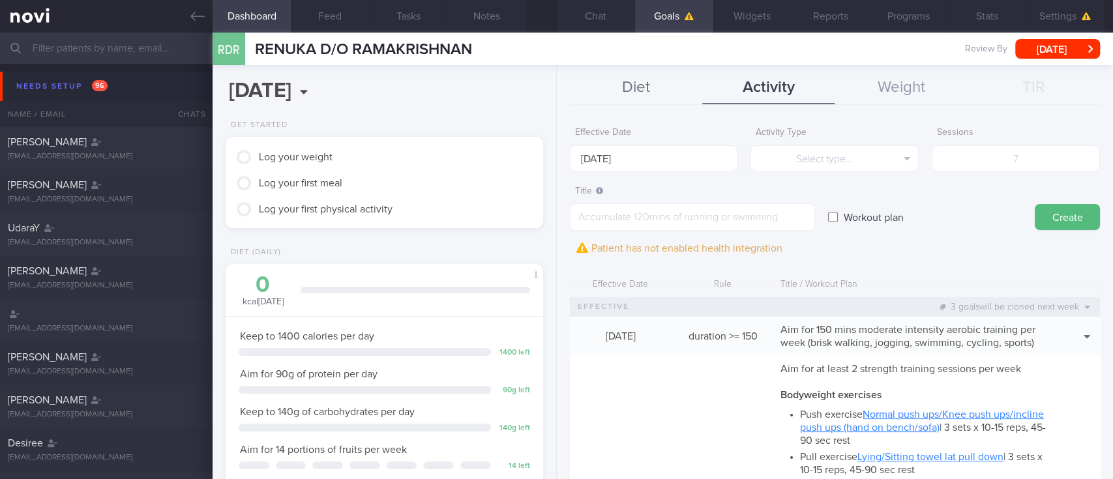
click at [568, 96] on button "Diet" at bounding box center [636, 88] width 132 height 33
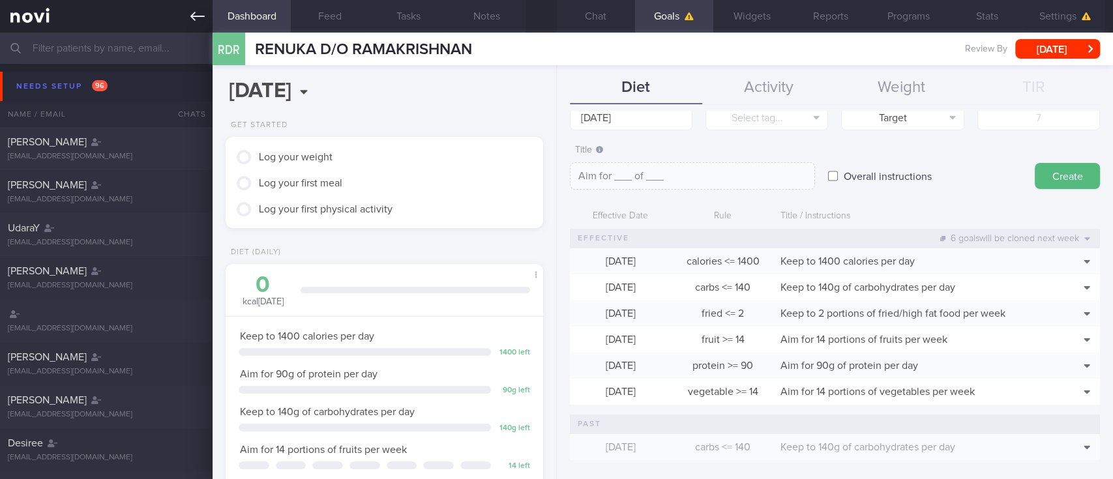
click at [194, 12] on icon at bounding box center [197, 16] width 14 height 9
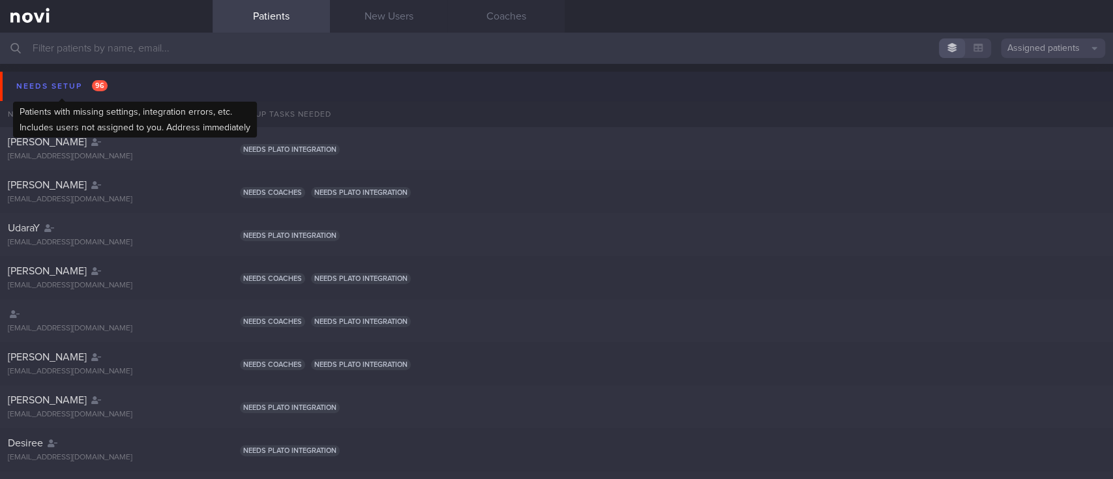
click at [97, 87] on span "96" at bounding box center [100, 85] width 16 height 11
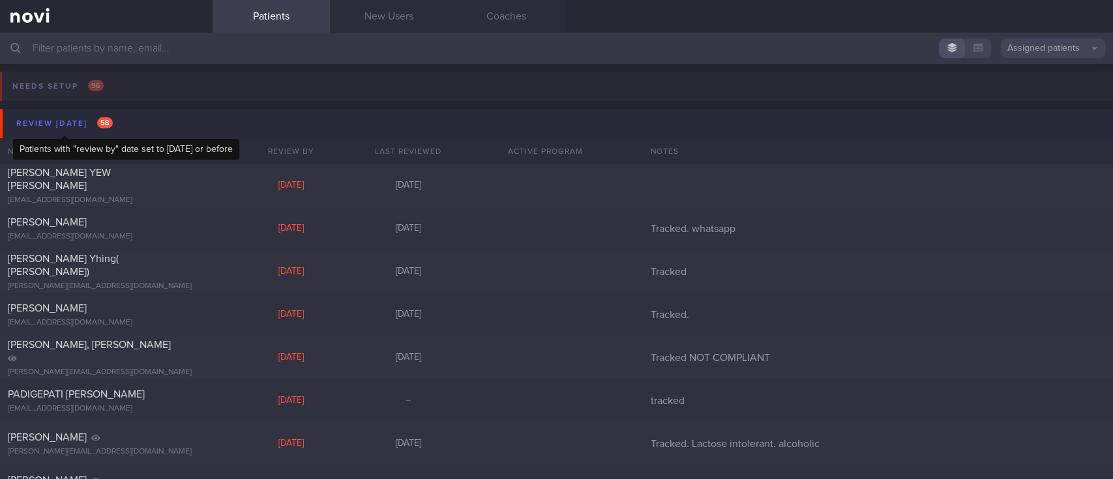
click at [97, 119] on span "58" at bounding box center [105, 122] width 16 height 11
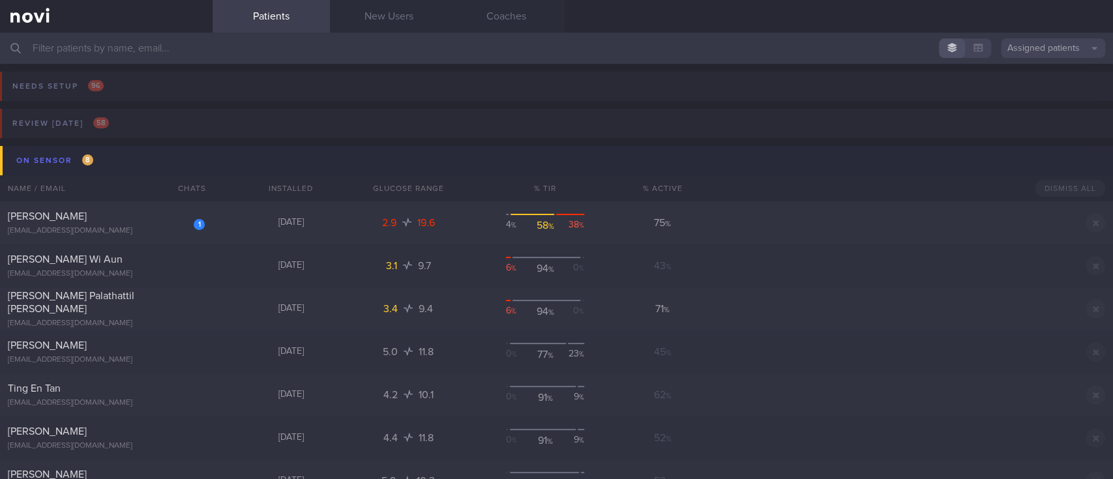
click at [167, 169] on button "On sensor 8" at bounding box center [558, 160] width 1117 height 29
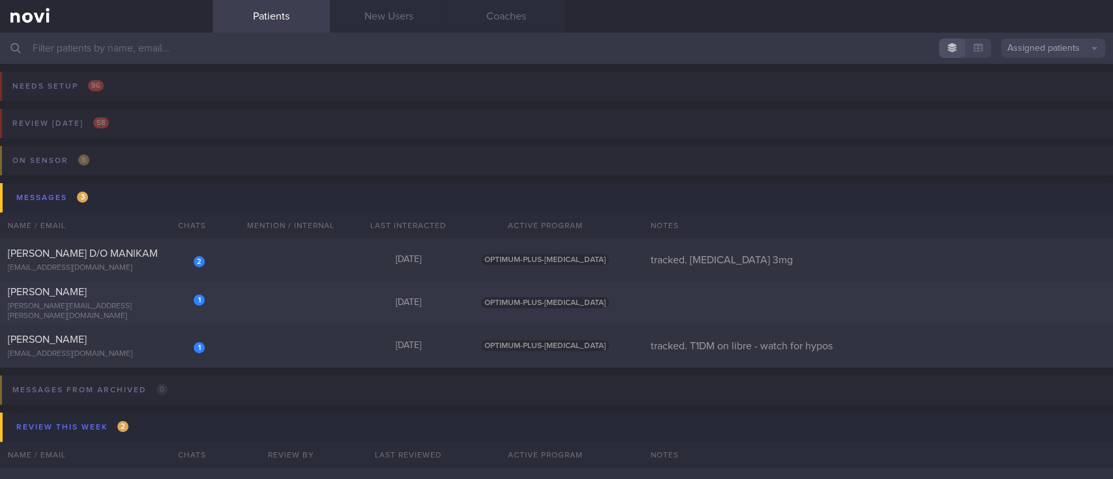
click at [281, 304] on div "1 RATH SWAJIT swajit.rath@gmail.com Today OPTIMUM-PLUS-RYBELSUS" at bounding box center [556, 303] width 1113 height 43
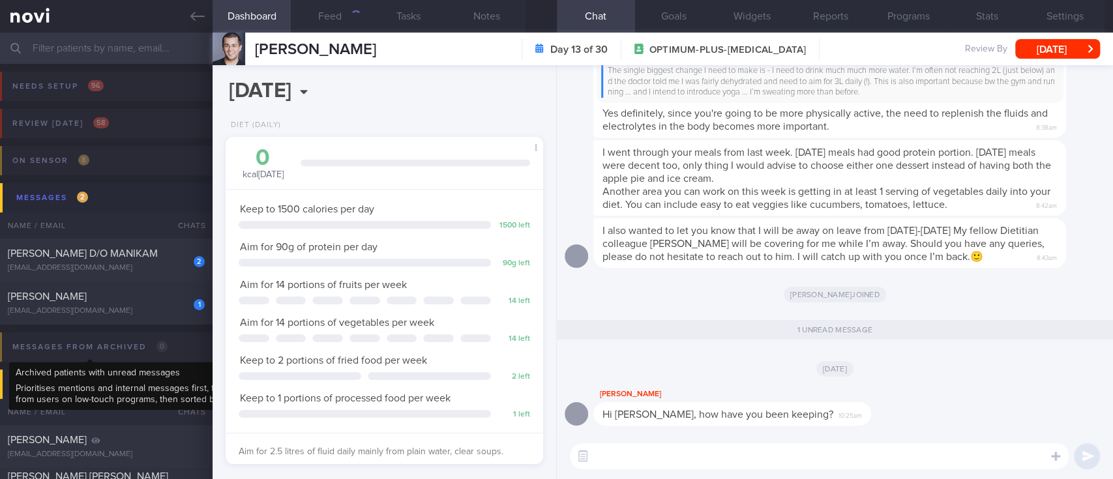
scroll to position [158, 280]
click at [159, 299] on div "[PERSON_NAME]" at bounding box center [105, 296] width 194 height 13
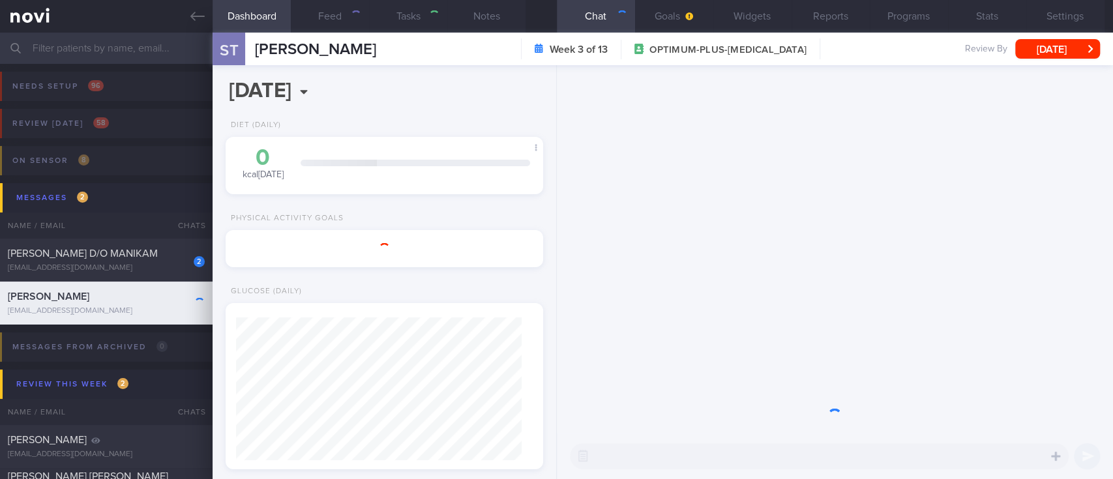
select select "7"
type input "tracked. T1DM on libre - watch for hypos"
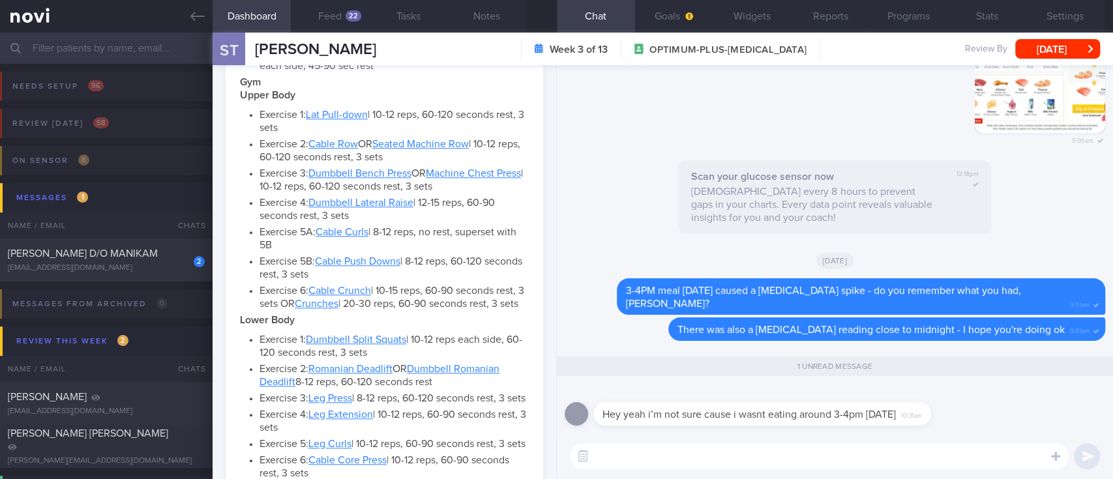
scroll to position [782, 0]
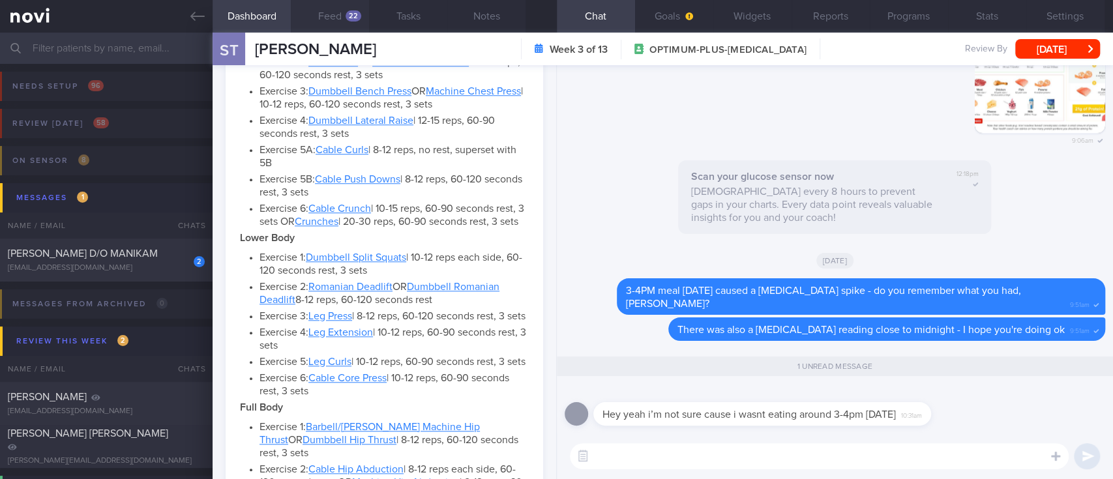
click at [332, 24] on button "Feed 22" at bounding box center [330, 16] width 78 height 33
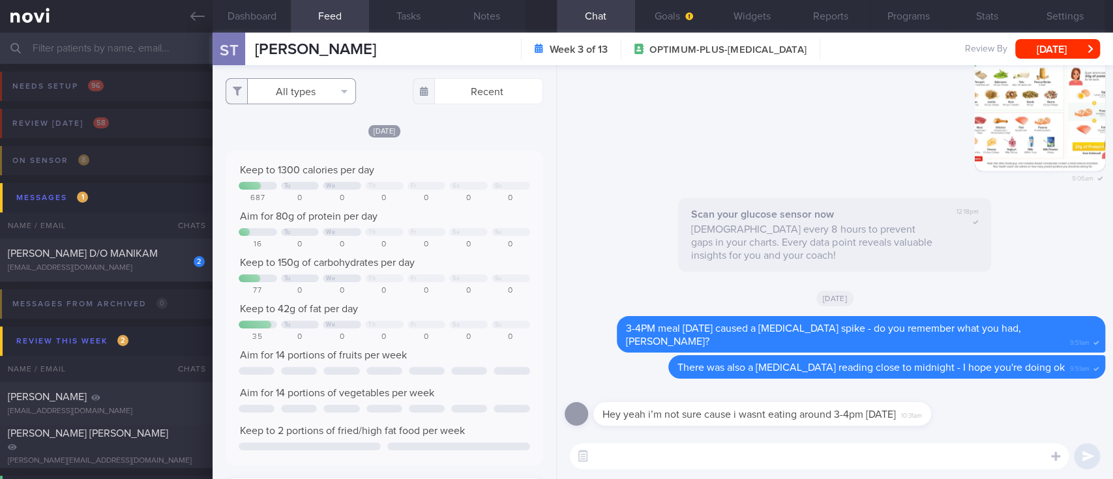
click at [294, 86] on button "All types" at bounding box center [291, 91] width 130 height 26
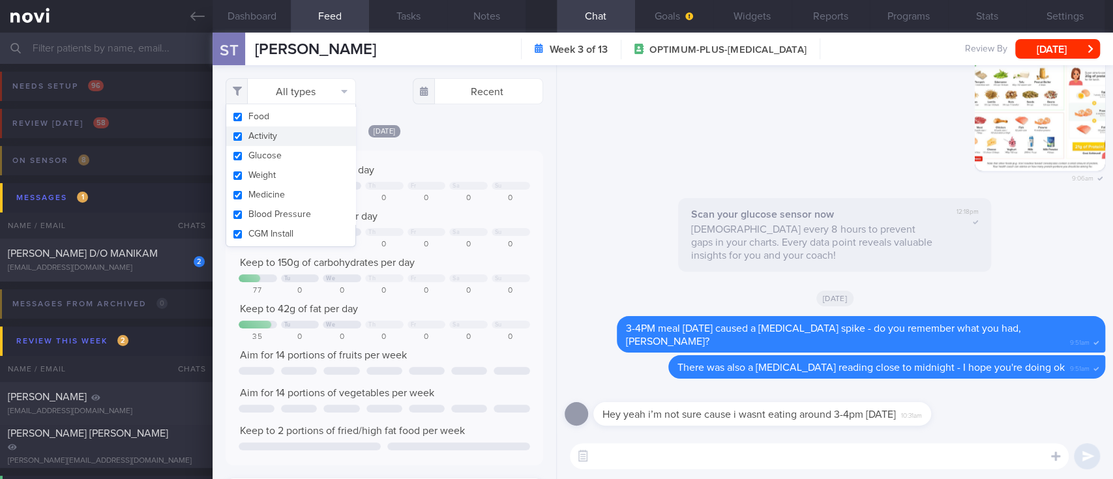
click at [284, 136] on button "Activity" at bounding box center [290, 136] width 129 height 20
checkbox input "false"
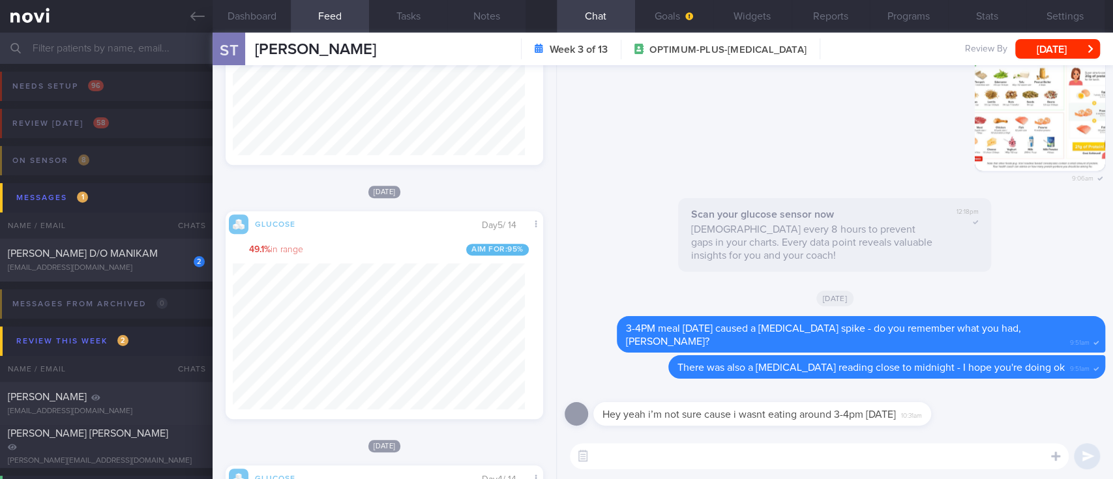
click at [568, 427] on textarea at bounding box center [819, 456] width 499 height 26
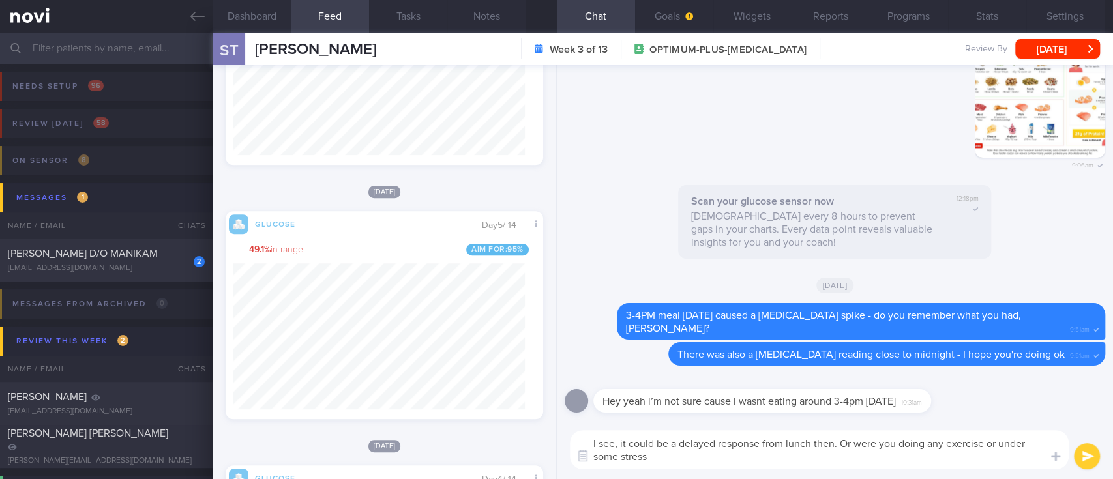
type textarea "I see, it could be a delayed response from lunch then. Or were you doing any ex…"
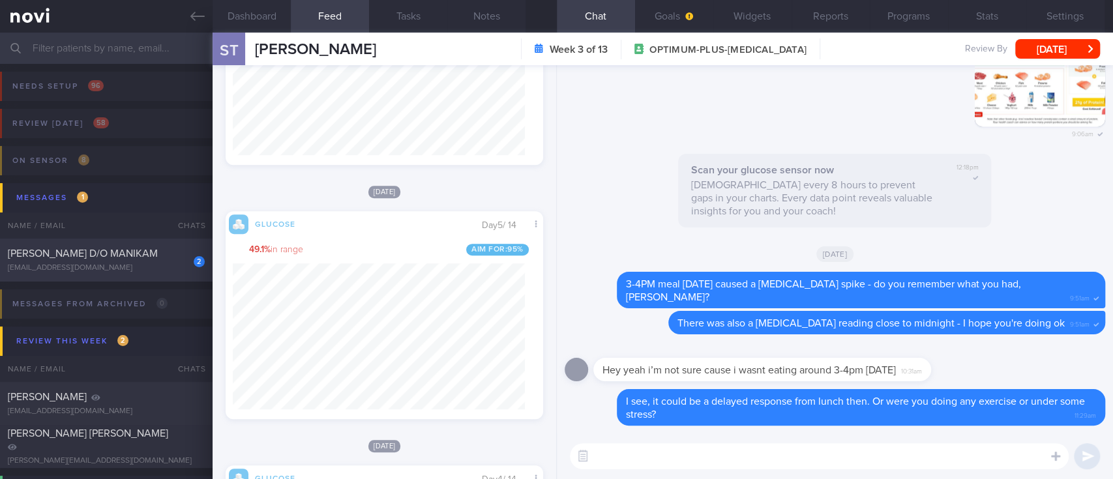
click at [149, 271] on div "[EMAIL_ADDRESS][DOMAIN_NAME]" at bounding box center [106, 268] width 197 height 10
type input "tracked. [MEDICAL_DATA] 3mg"
select select "8"
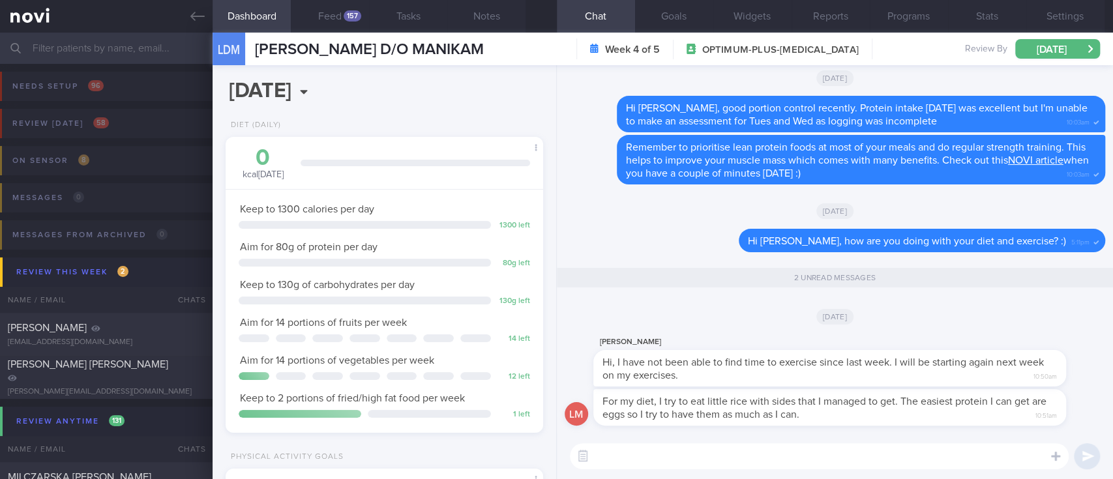
click at [568, 427] on textarea at bounding box center [819, 456] width 499 height 26
drag, startPoint x: 644, startPoint y: 422, endPoint x: 839, endPoint y: 424, distance: 194.9
click at [568, 424] on div "For my diet, I try to eat little rice with sides that I managed to get. The eas…" at bounding box center [849, 407] width 512 height 36
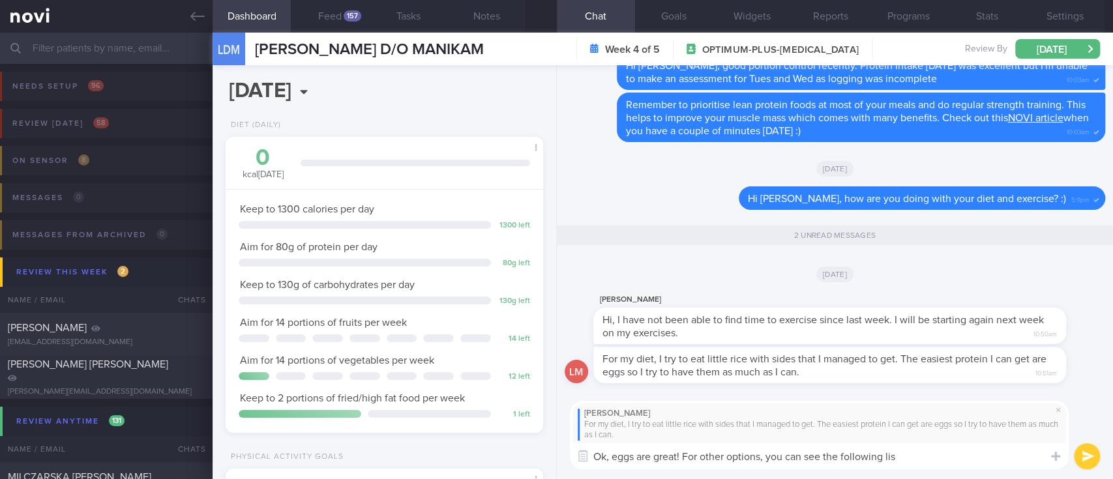
type textarea "Ok, eggs are great! For other options, you can see the following list"
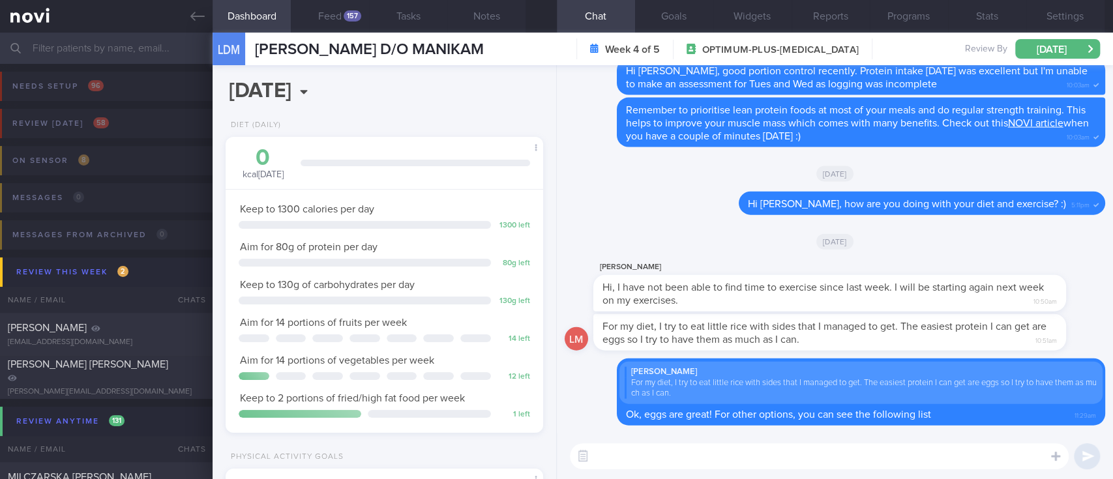
click at [568, 427] on textarea at bounding box center [819, 456] width 499 height 26
paste textarea "*Chicken* [Kitchen Joy charcoal grilled chicken fillet](https://www.lazada.sg/p…"
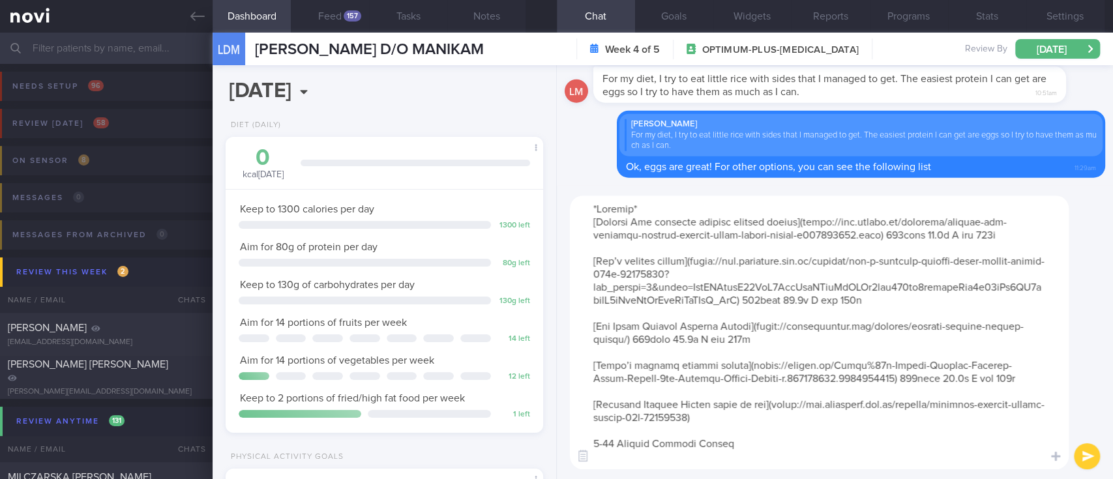
scroll to position [286, 0]
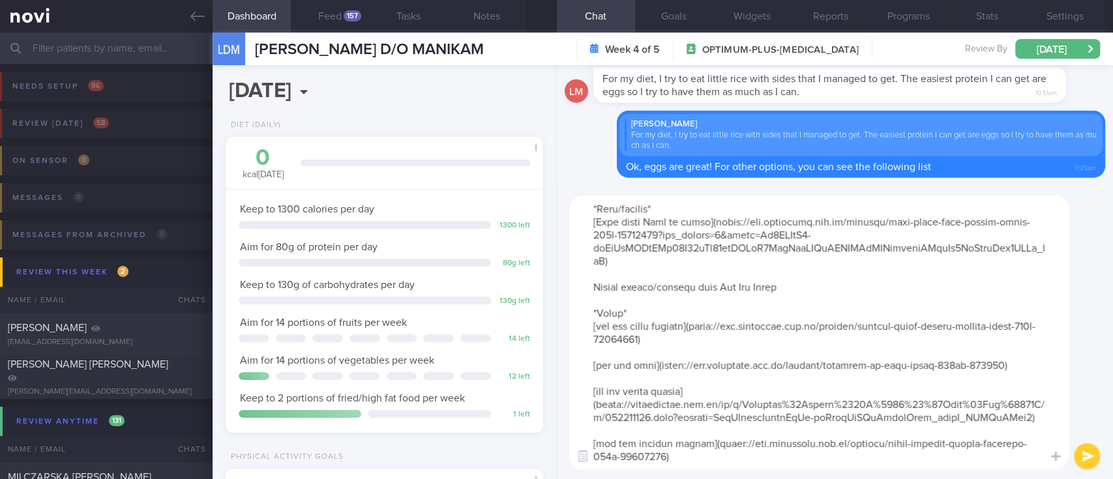
paste textarea "*Pudding* [Arla chocolate pudding](https://coldstorage.com.sg/en/p/Arla%20Prote…"
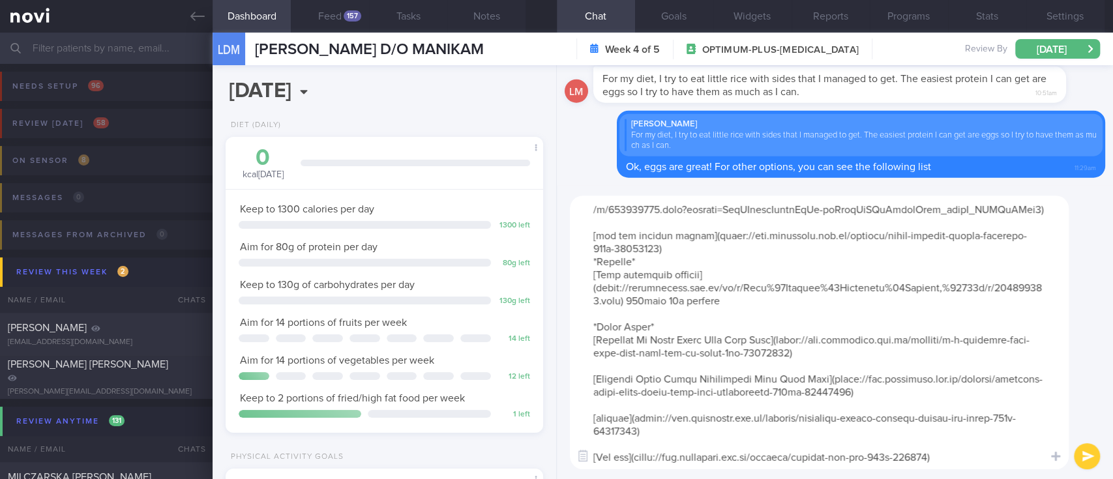
scroll to position [446, 0]
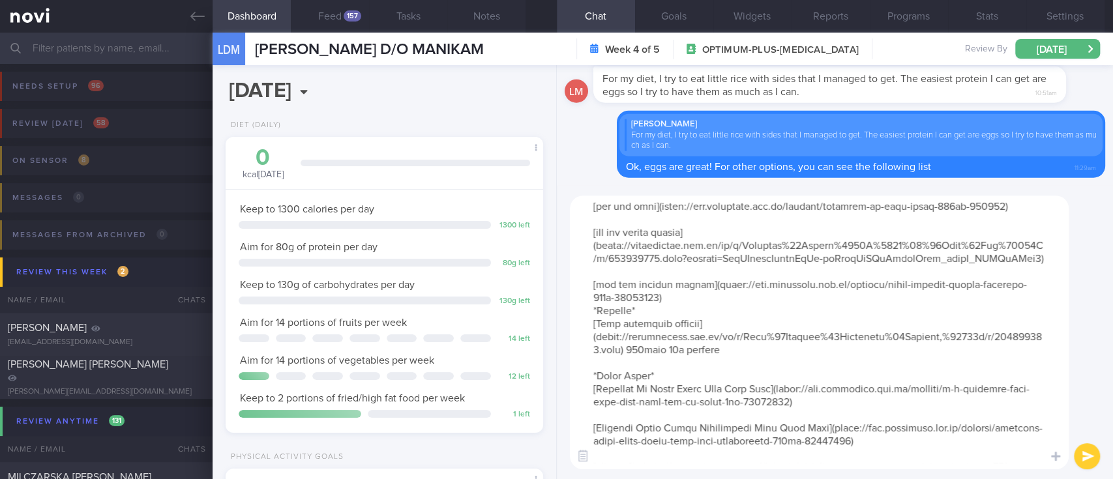
click at [568, 321] on textarea at bounding box center [819, 333] width 499 height 274
click at [568, 315] on textarea at bounding box center [819, 333] width 499 height 274
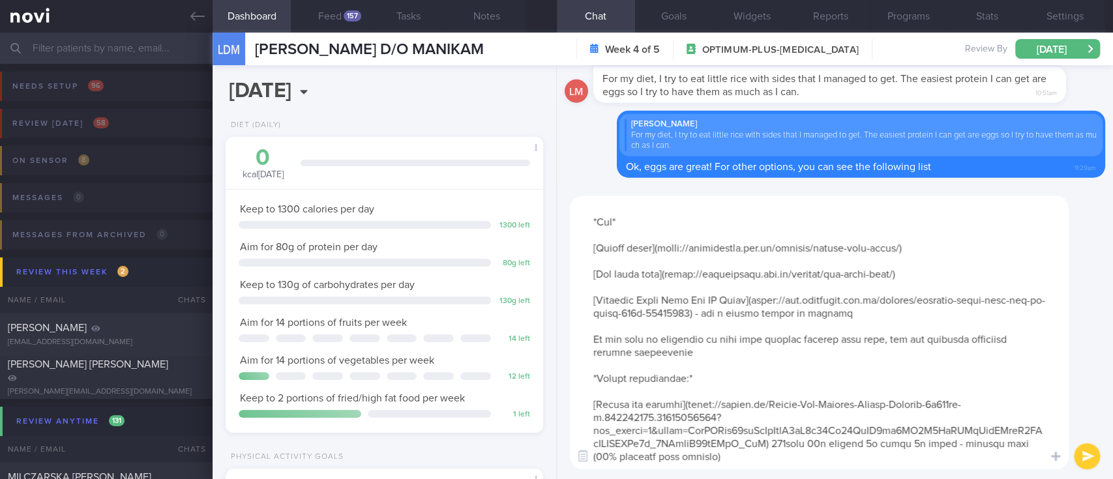
scroll to position [808, 0]
click at [568, 427] on textarea at bounding box center [819, 333] width 499 height 274
paste textarea "[Optimum Nutrition Gold Standard Whey](https://shopee.sg/Optimum-Nutrition-100-…"
type textarea "*Chicken* [Kitchen Joy charcoal grilled chicken fillet](https://www.lazada.sg/p…"
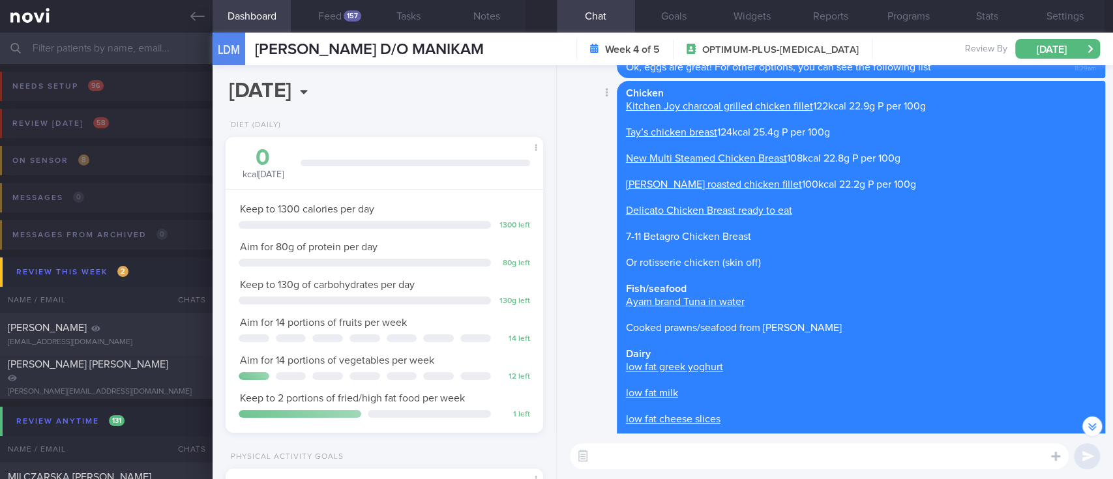
scroll to position [-782, 0]
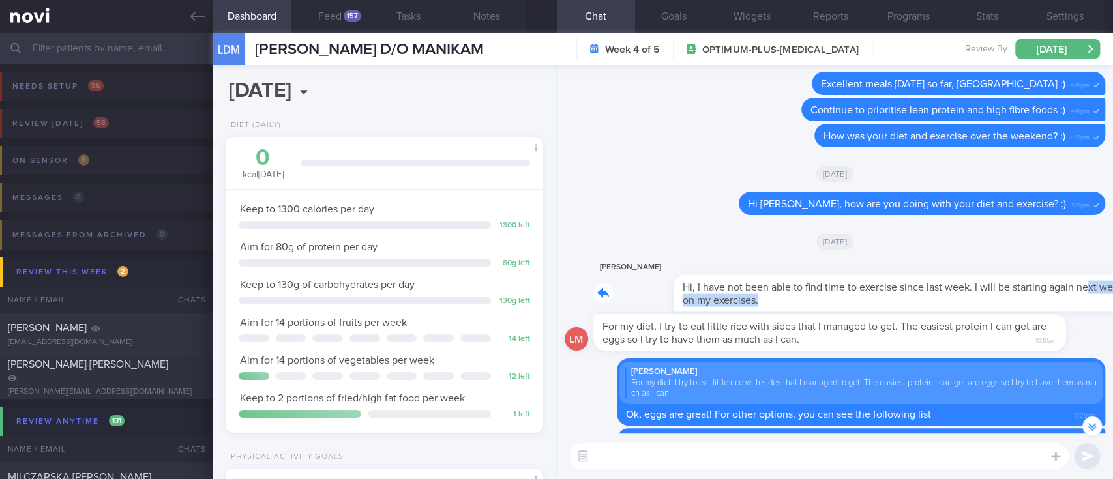
drag, startPoint x: 752, startPoint y: 302, endPoint x: 1009, endPoint y: 287, distance: 257.9
click at [568, 287] on div "Lalitha Manikam Hi, I have not been able to find time to exercise since last we…" at bounding box center [849, 285] width 512 height 52
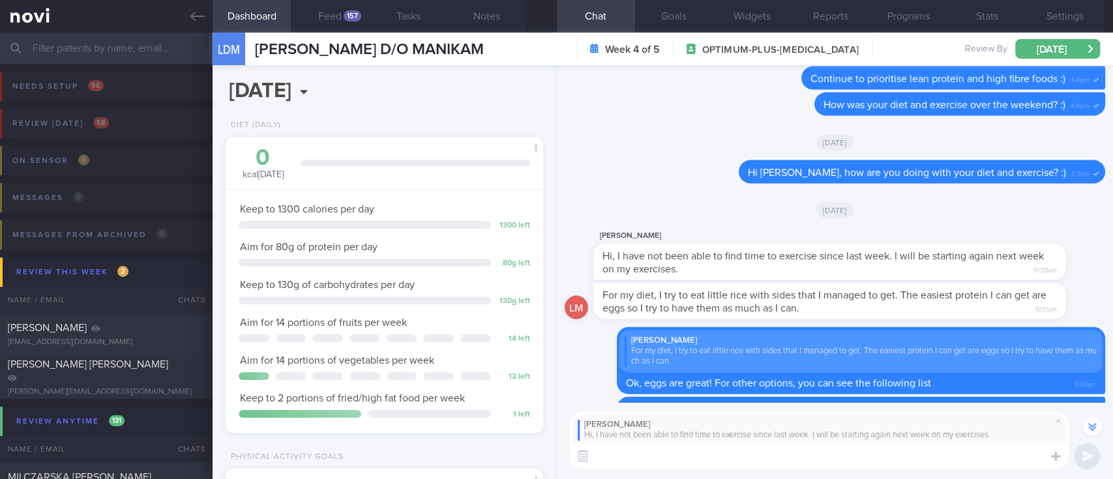
scroll to position [-813, 0]
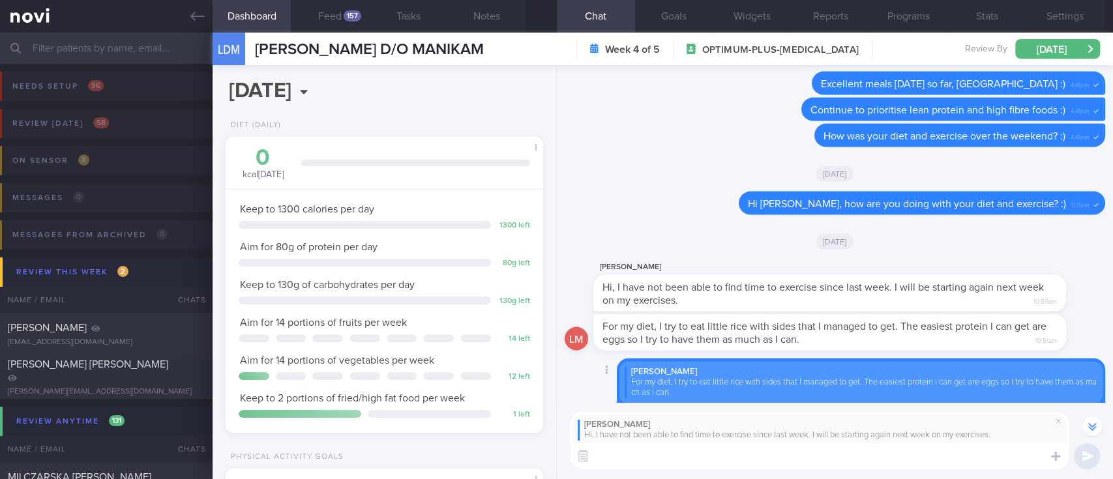
type textarea "J"
type textarea "I hope you manage to find some time for yourself this week :)"
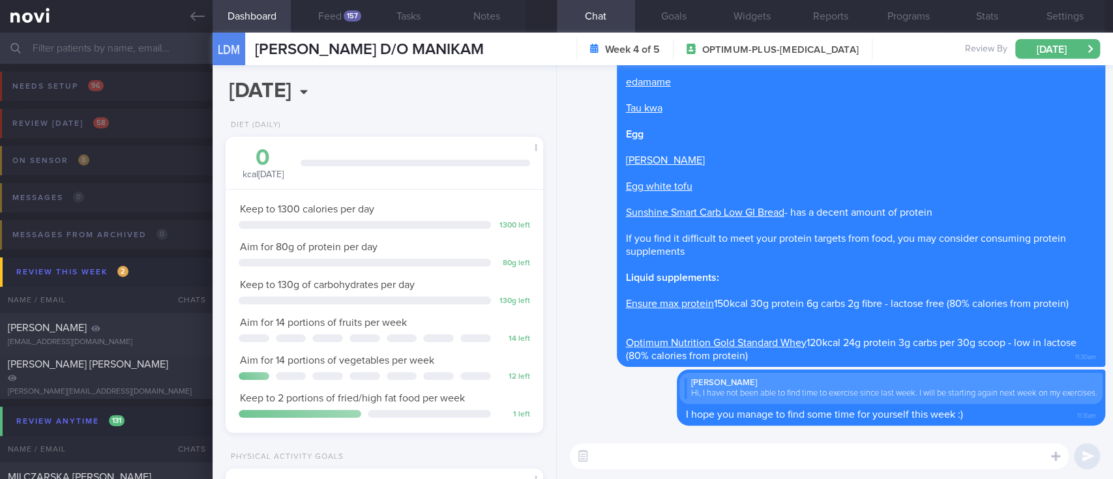
click at [192, 26] on link at bounding box center [106, 16] width 212 height 33
